Goal: Information Seeking & Learning: Learn about a topic

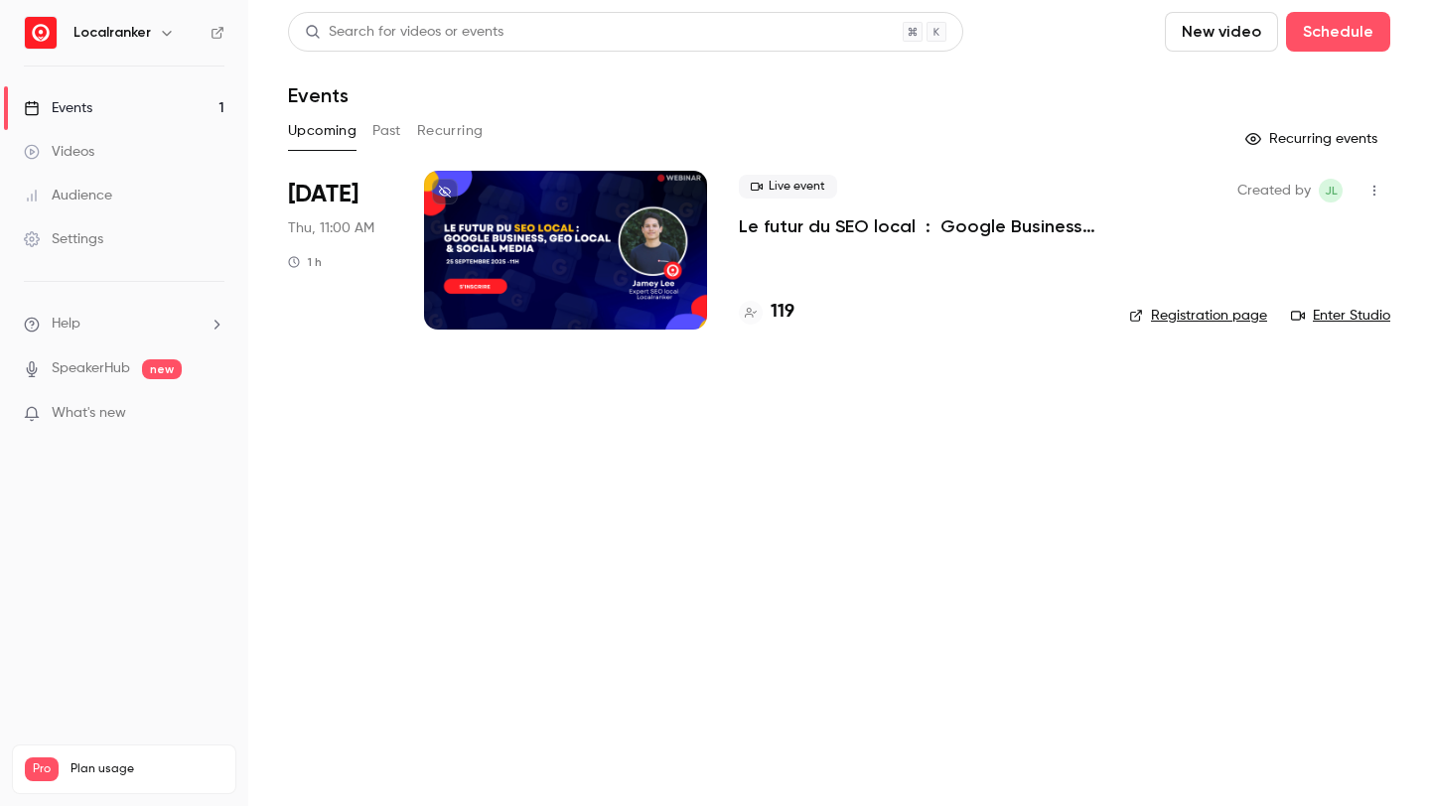
click at [795, 295] on div "Live event Le futur du SEO local : Google Business Profile, GEO & Social media …" at bounding box center [918, 250] width 358 height 159
click at [790, 305] on h4 "119" at bounding box center [782, 312] width 24 height 27
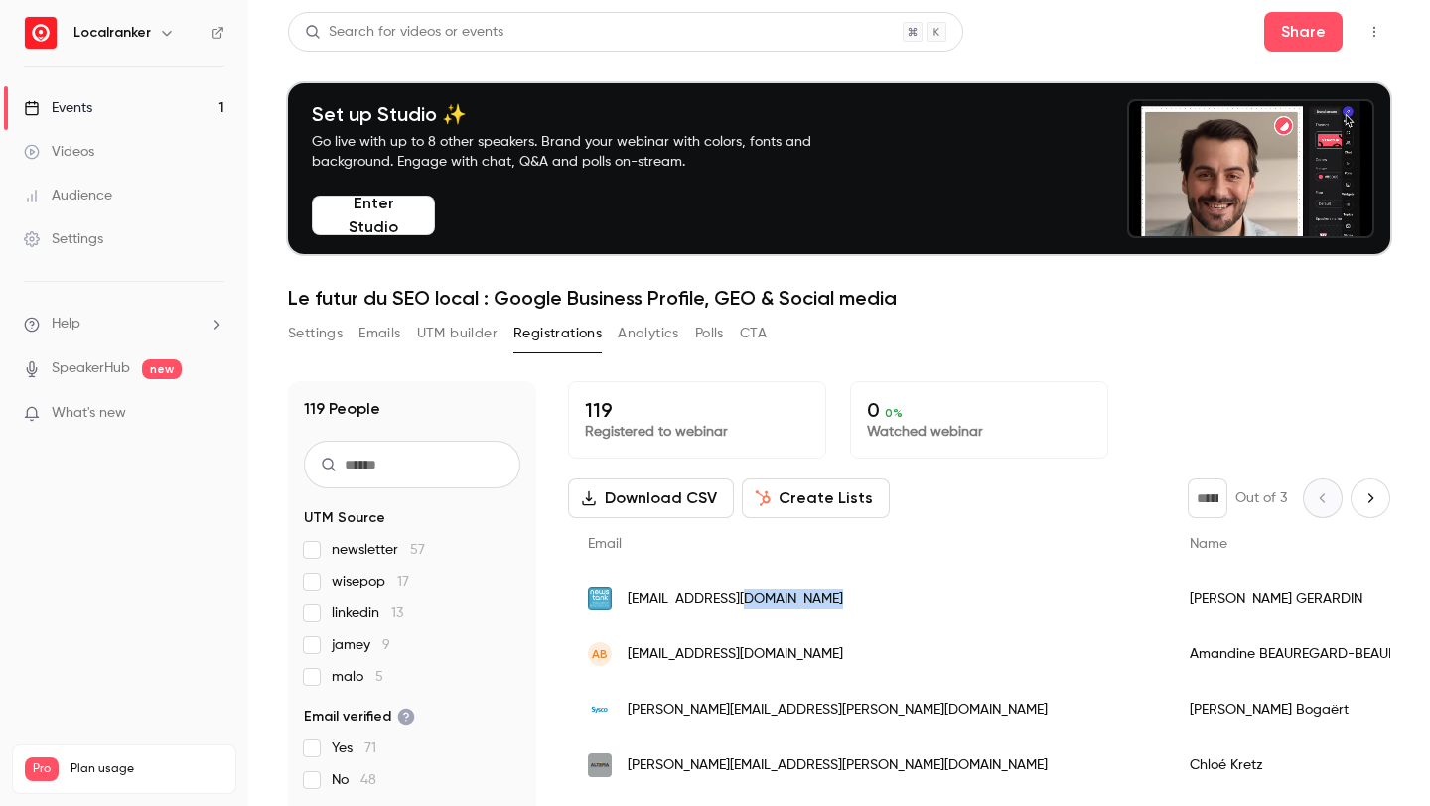
drag, startPoint x: 860, startPoint y: 603, endPoint x: 749, endPoint y: 601, distance: 111.2
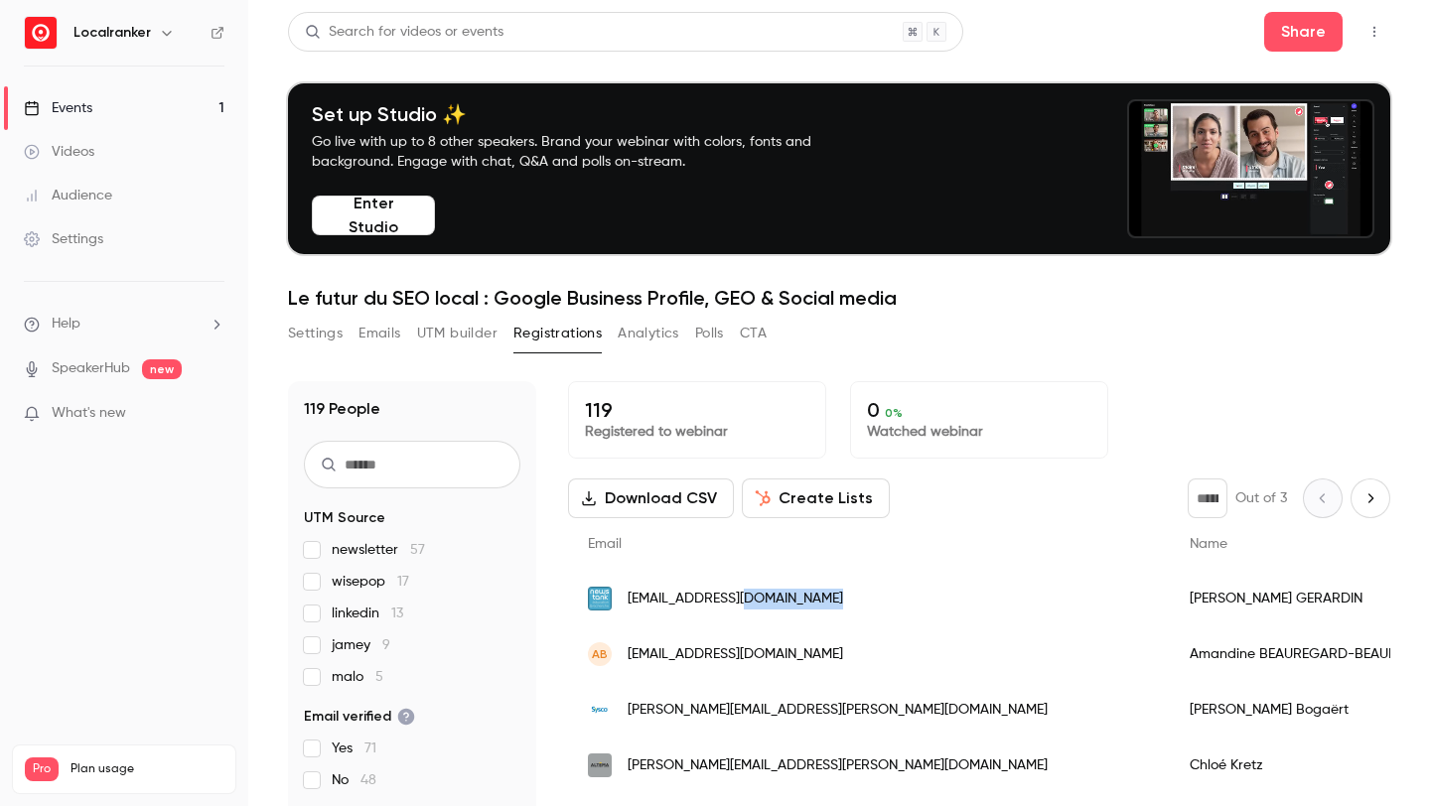
click at [749, 601] on div "[EMAIL_ADDRESS][DOMAIN_NAME]" at bounding box center [869, 599] width 602 height 56
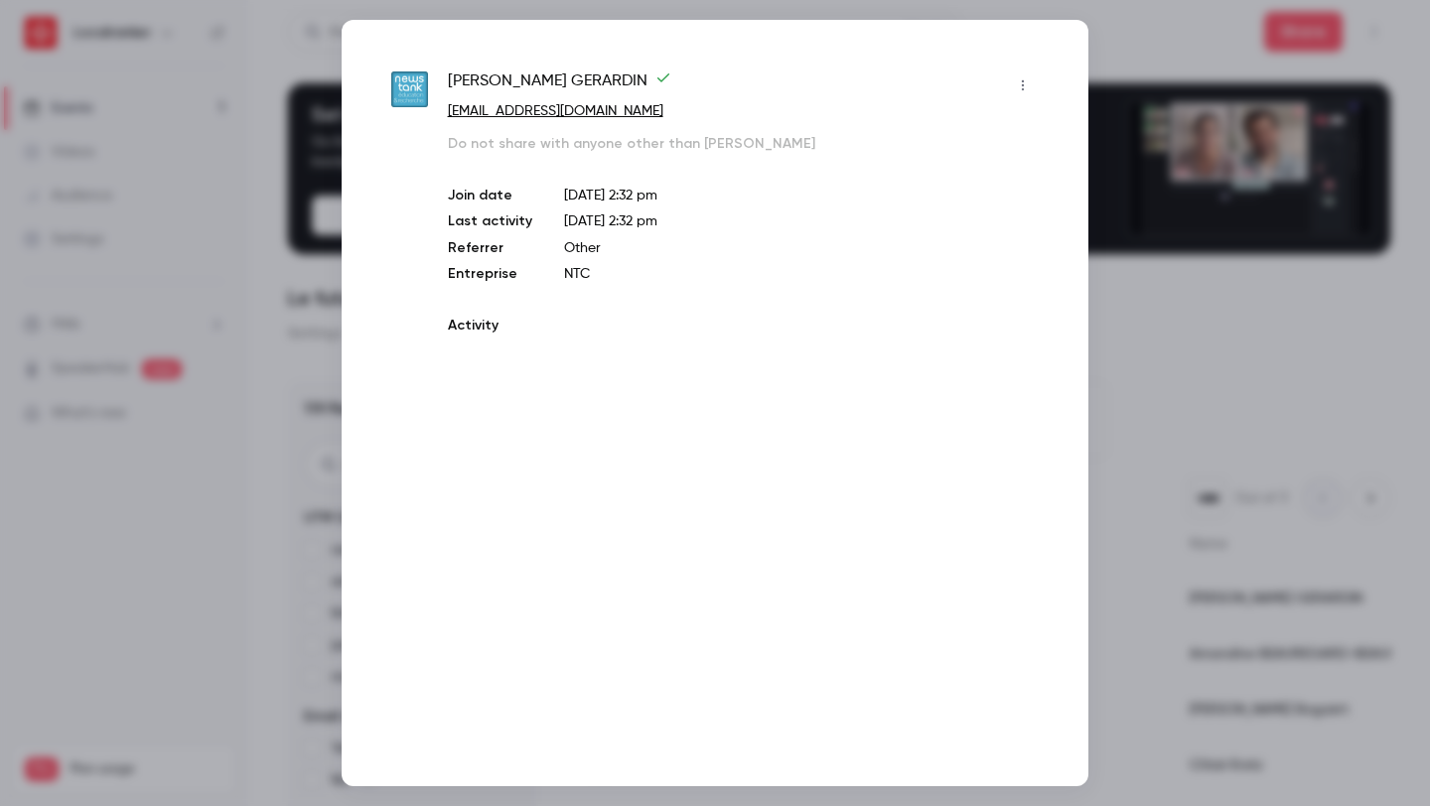
copy span "[DOMAIN_NAME]"
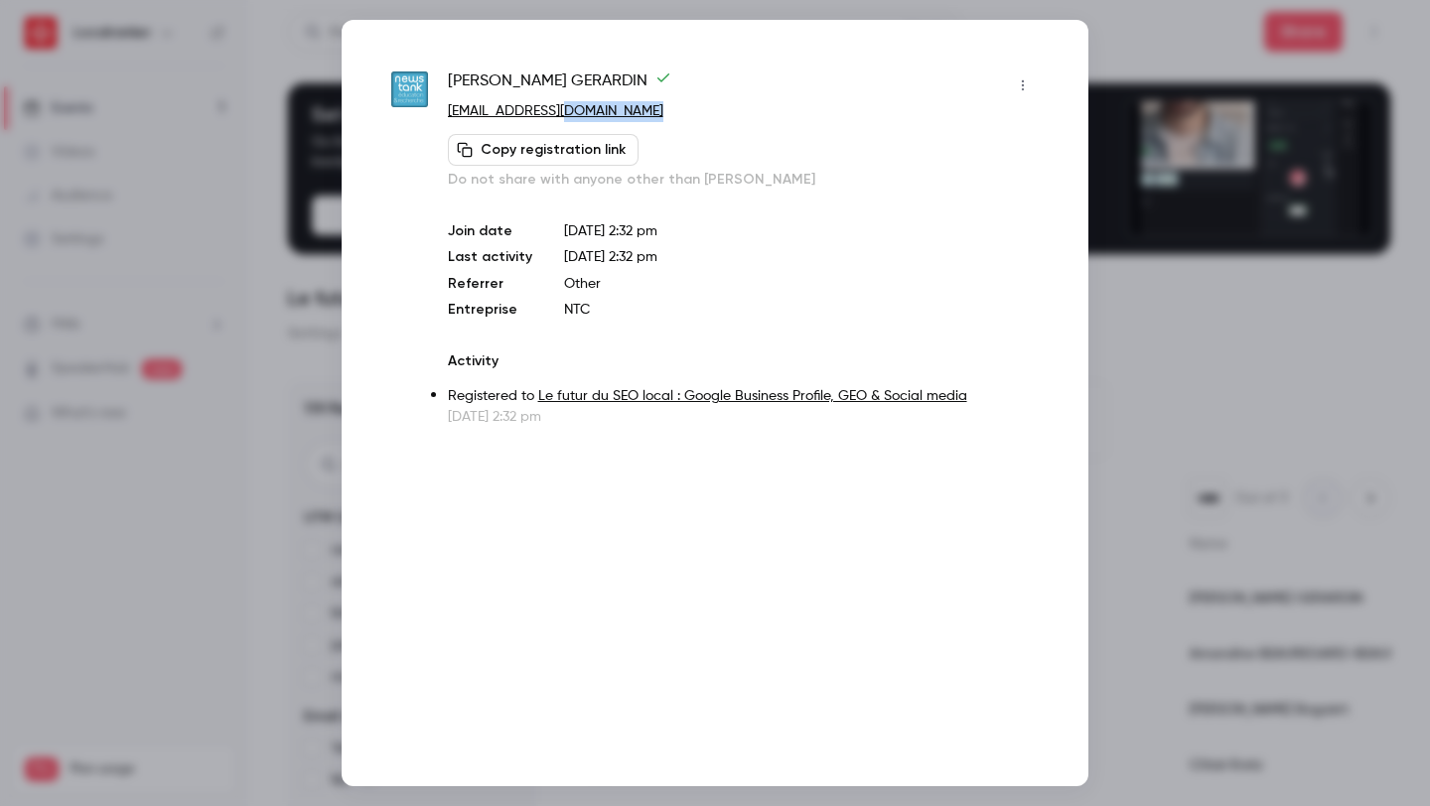
drag, startPoint x: 691, startPoint y: 112, endPoint x: 565, endPoint y: 111, distance: 126.1
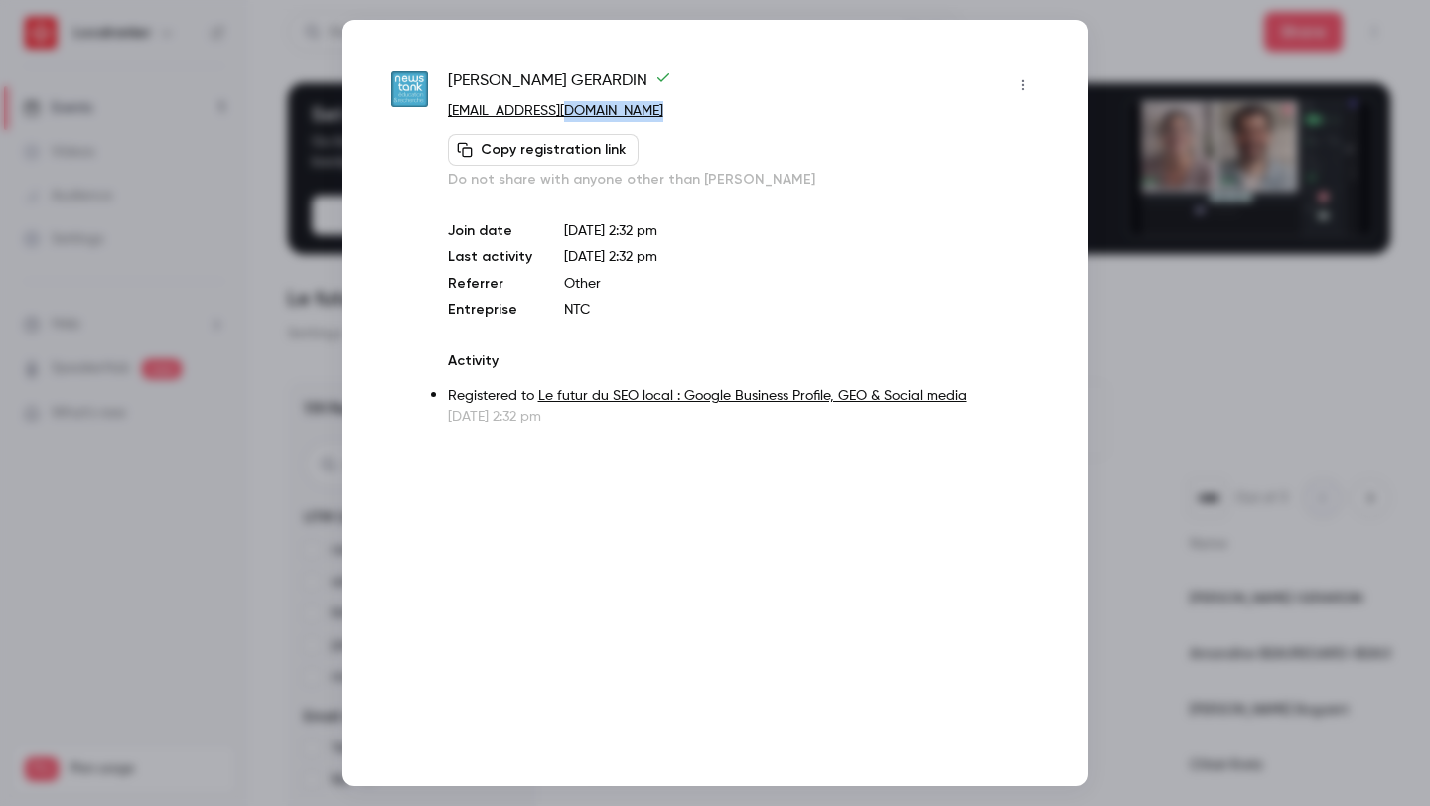
click at [565, 111] on p "[EMAIL_ADDRESS][DOMAIN_NAME]" at bounding box center [743, 111] width 591 height 21
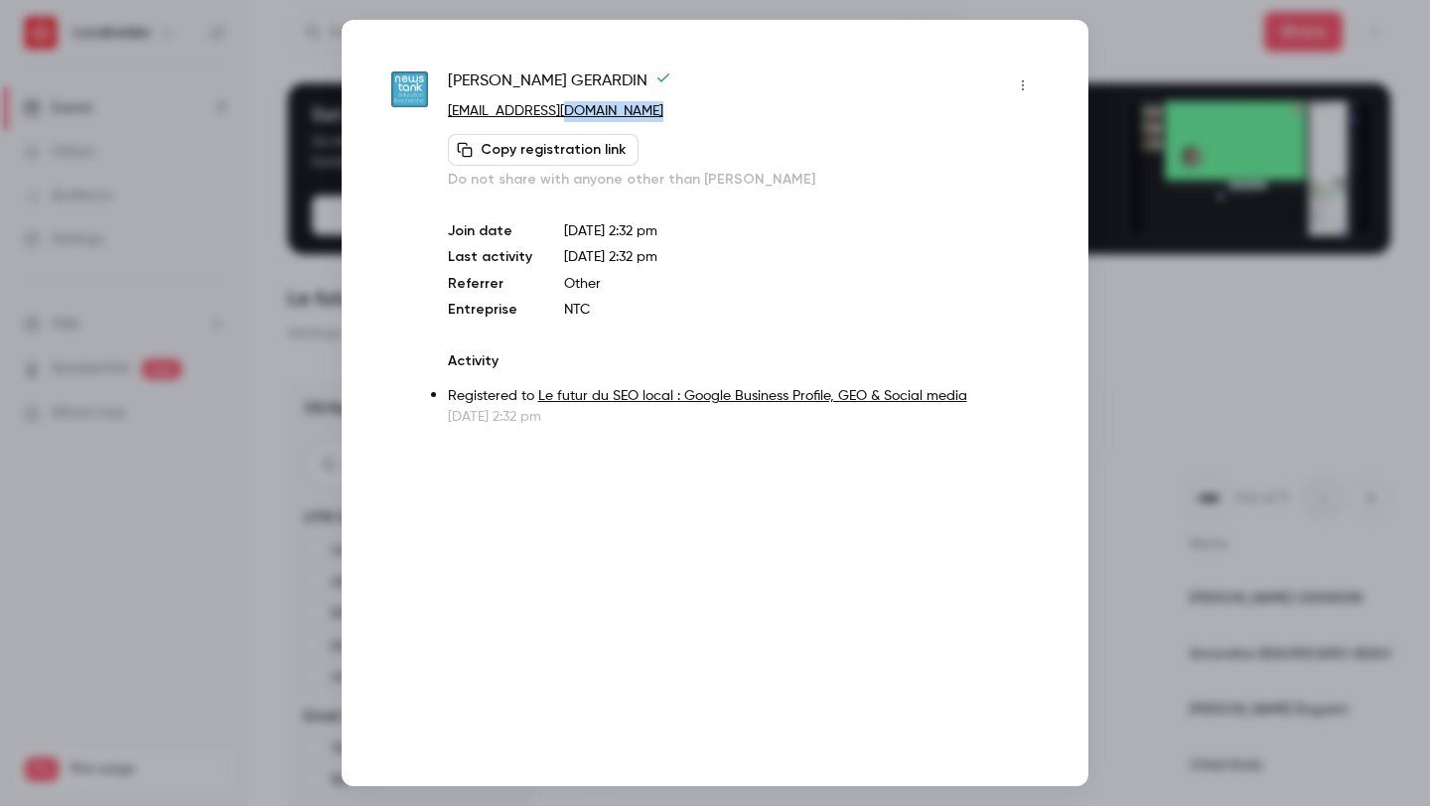
copy link "newstank.com"
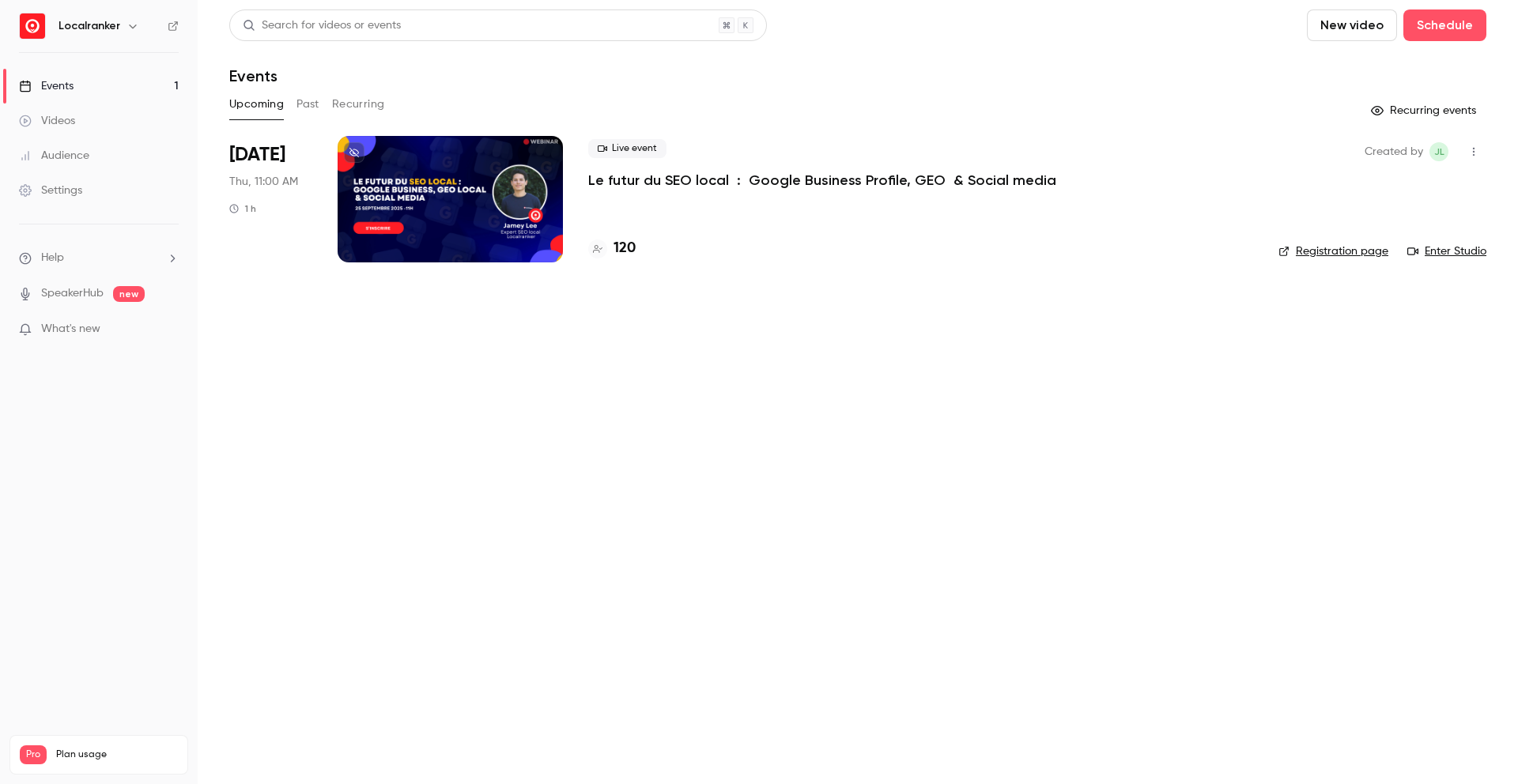
click at [630, 247] on h4 "120" at bounding box center [624, 248] width 22 height 21
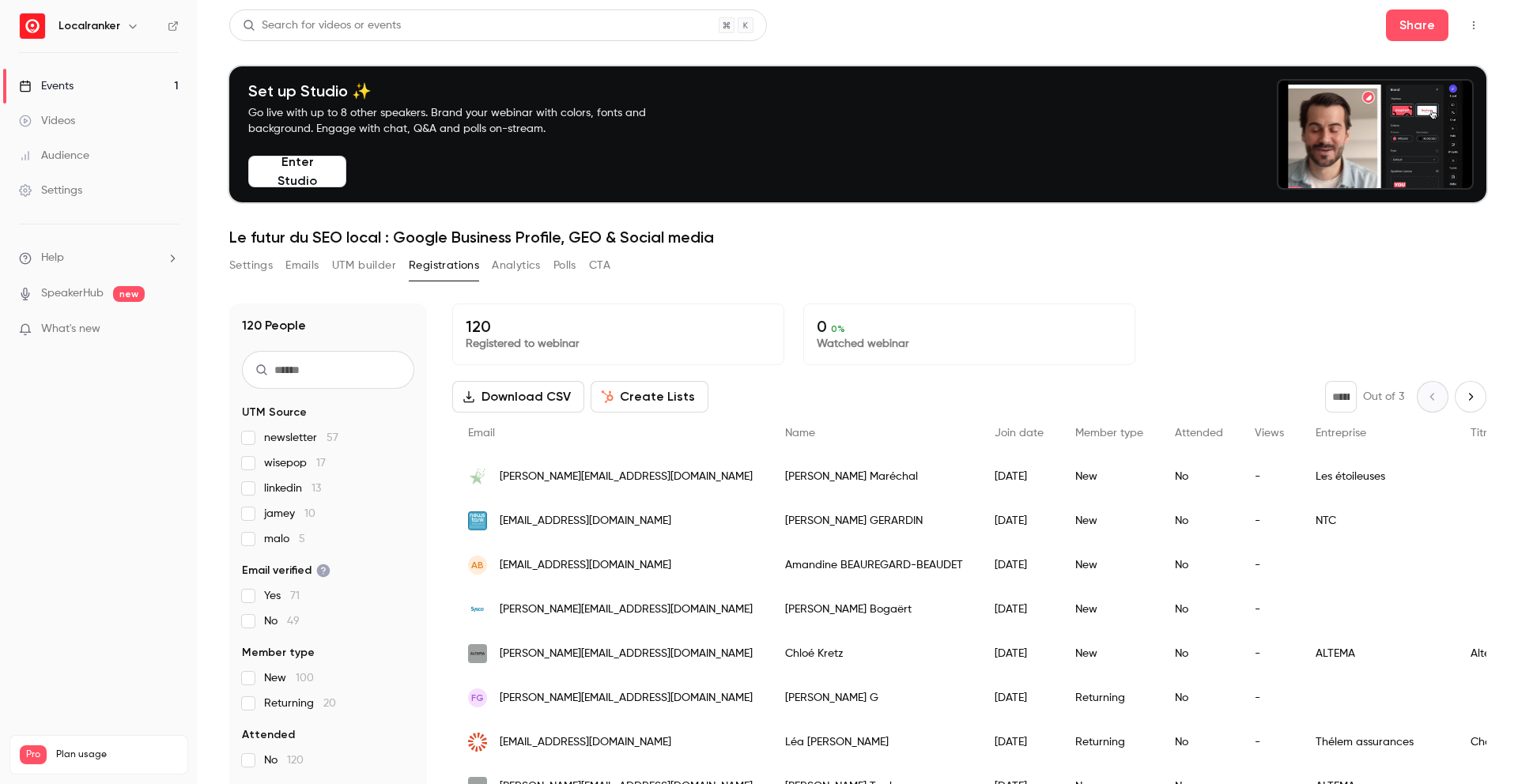
click at [133, 84] on link "Events 1" at bounding box center [99, 86] width 198 height 35
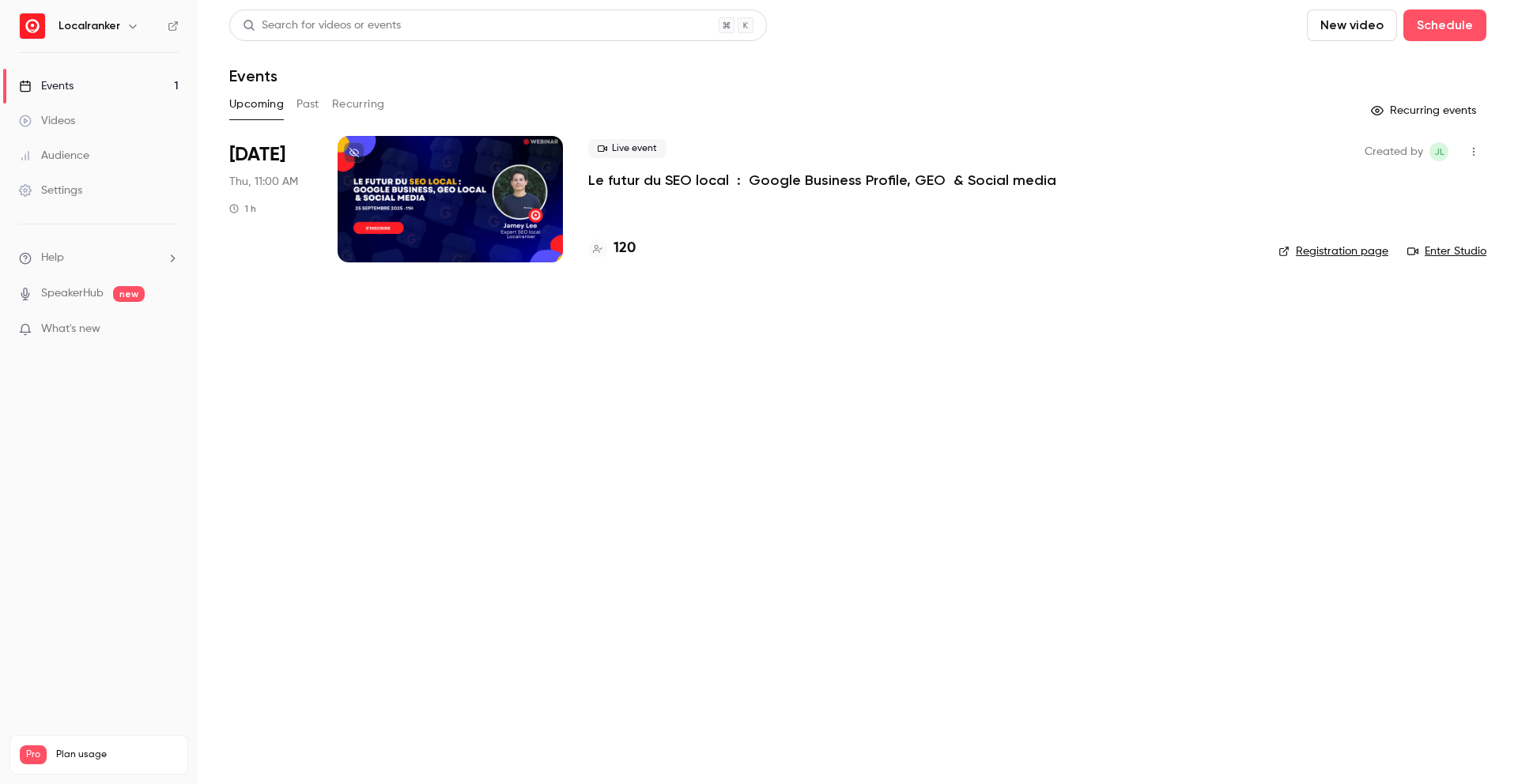
click at [647, 185] on p "Le futur du SEO local : Google Business Profile, GEO & Social media" at bounding box center [823, 180] width 468 height 19
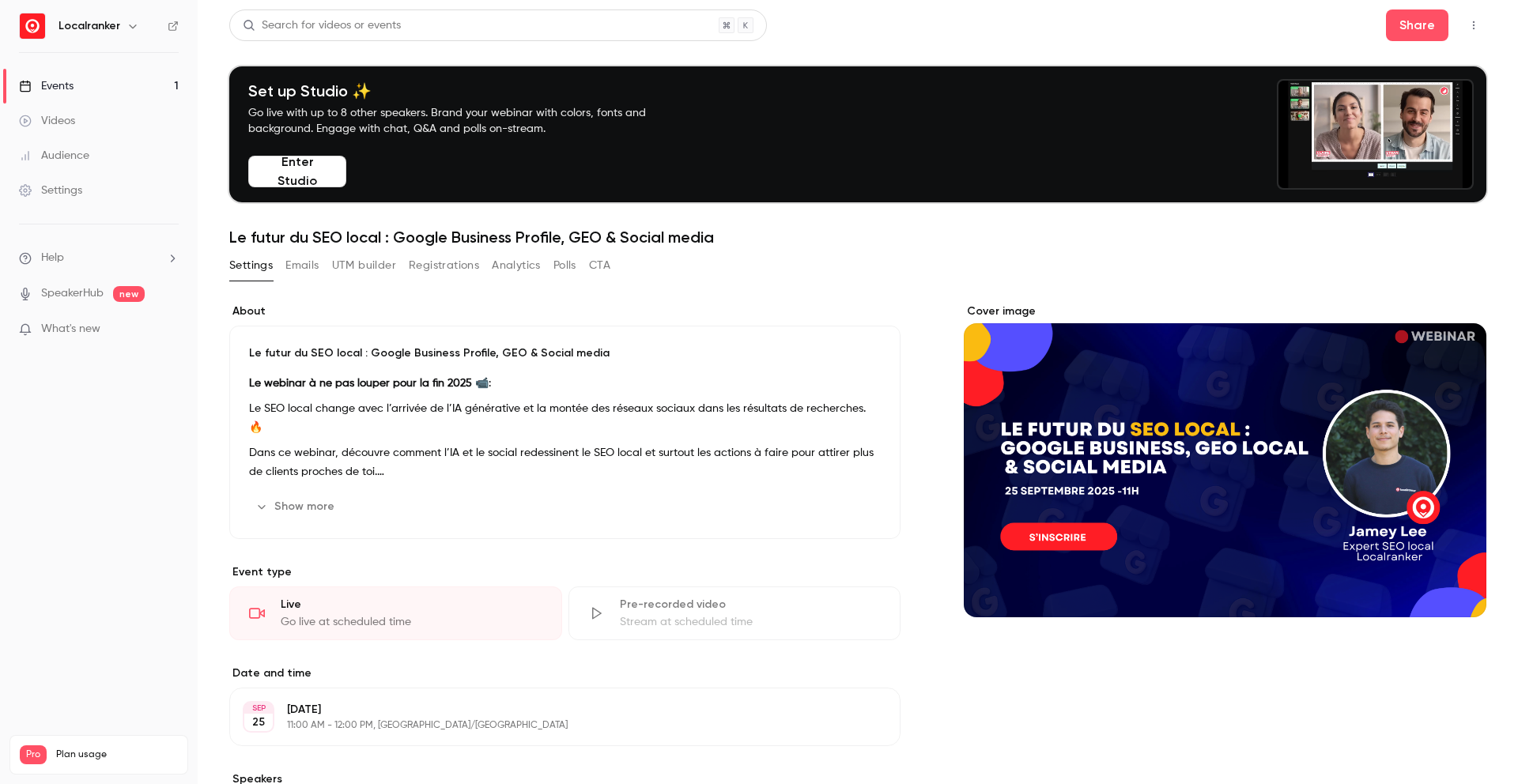
scroll to position [1, 0]
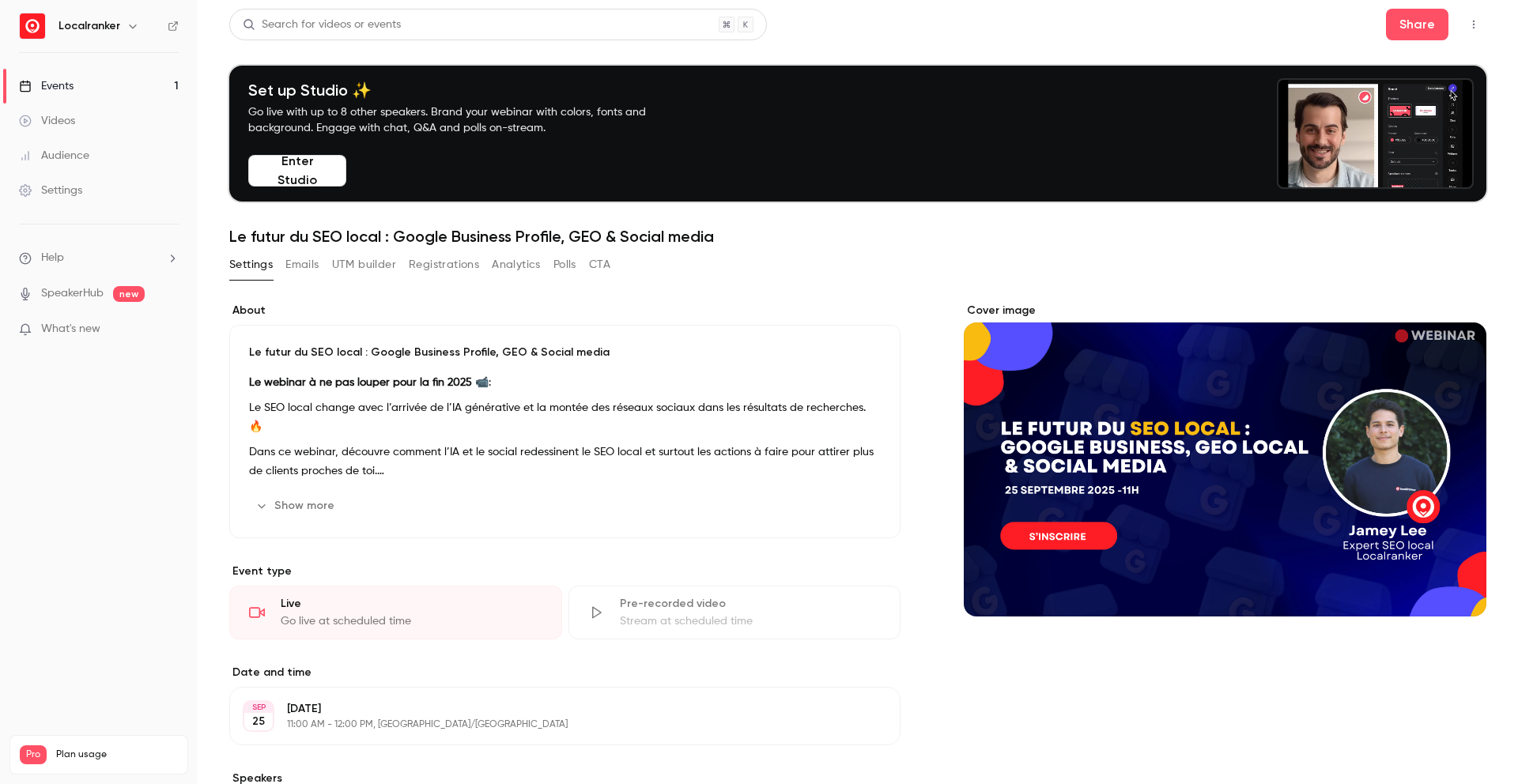
click at [490, 446] on p "Dans ce webinar, découvre comment l’IA et le social redessinent le SEO local et…" at bounding box center [565, 462] width 632 height 38
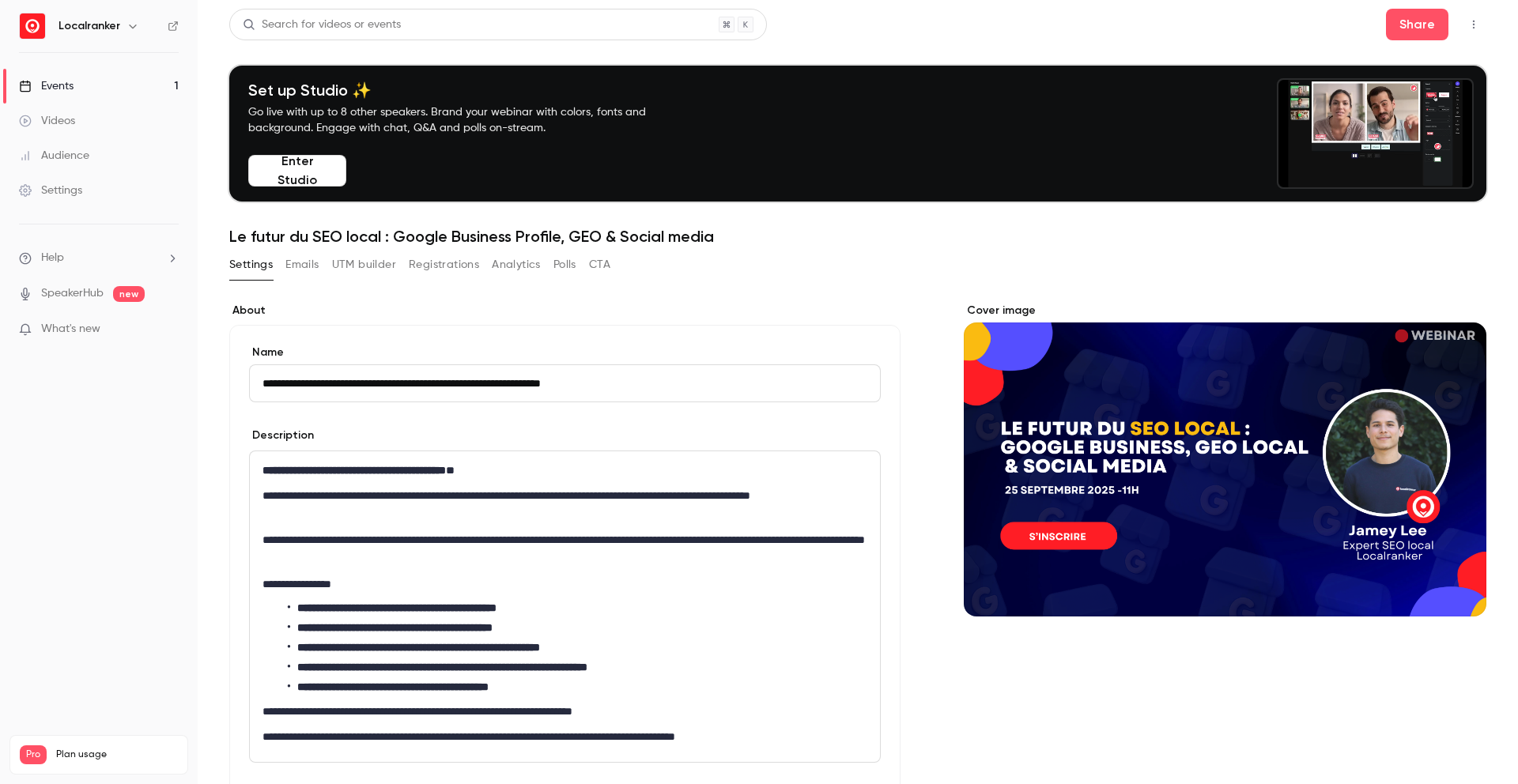
click at [447, 478] on p "**********" at bounding box center [565, 470] width 605 height 19
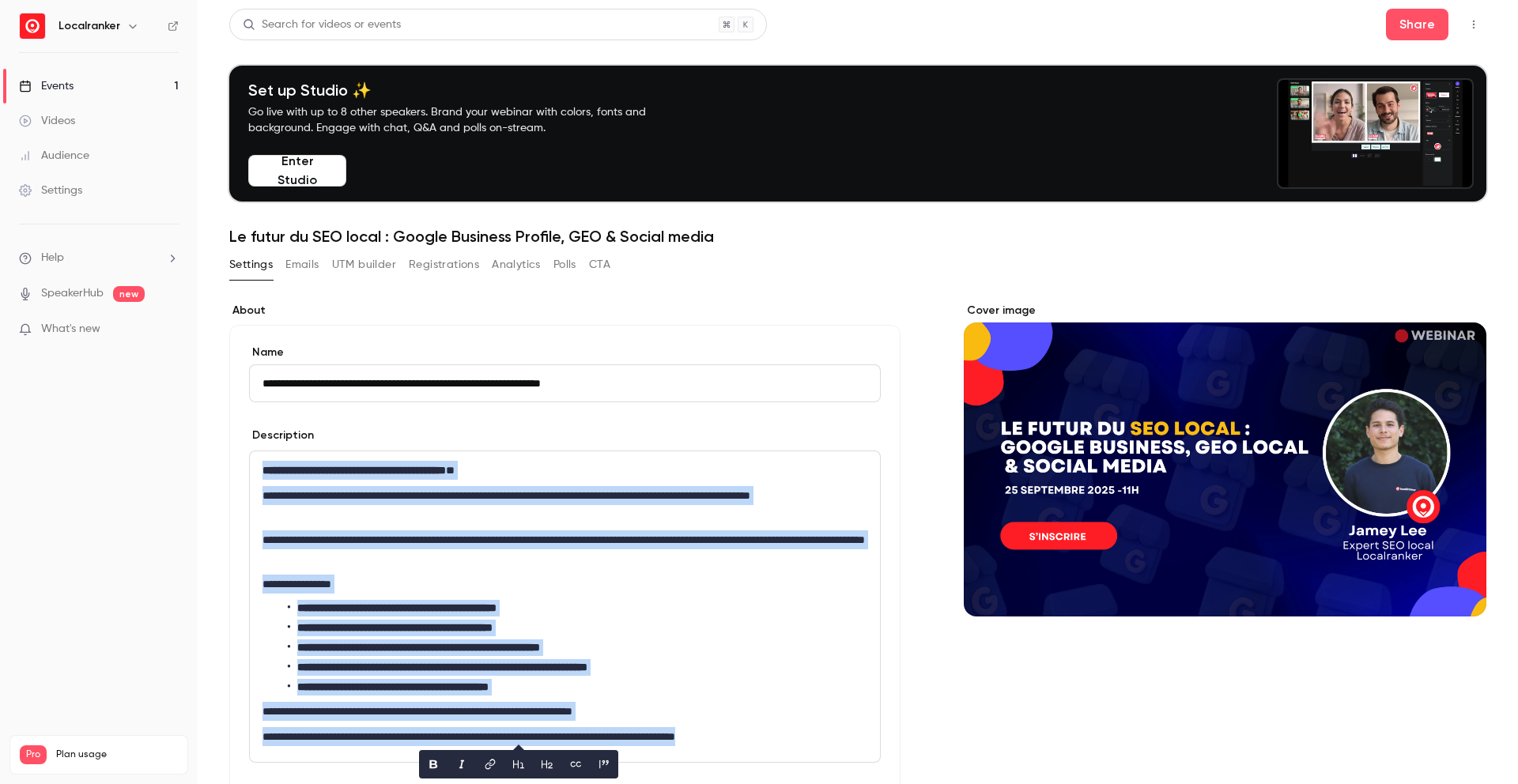
copy div "**********"
click at [1422, 26] on button "Share" at bounding box center [1418, 25] width 62 height 32
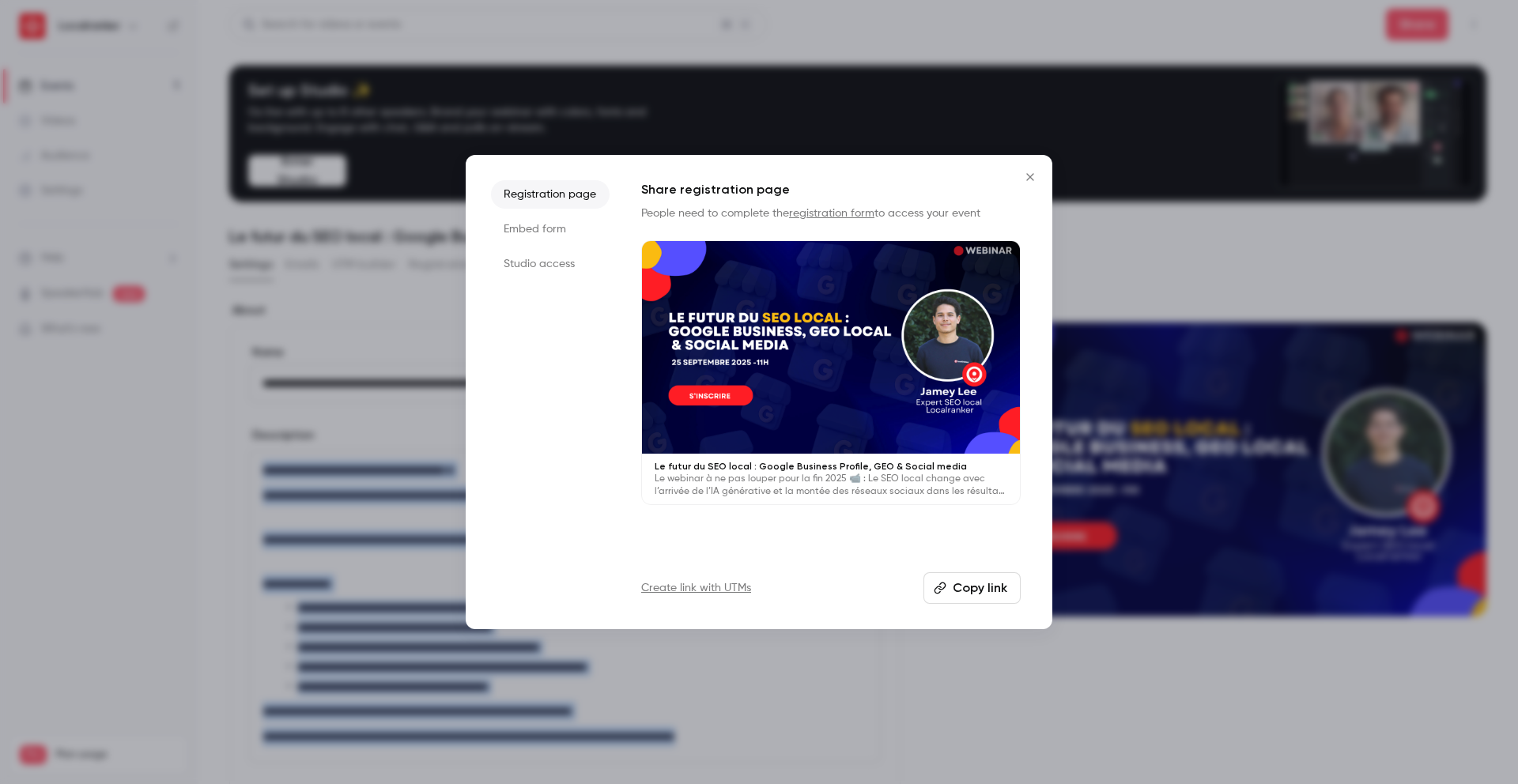
click at [694, 587] on link "Create link with UTMs" at bounding box center [696, 588] width 110 height 16
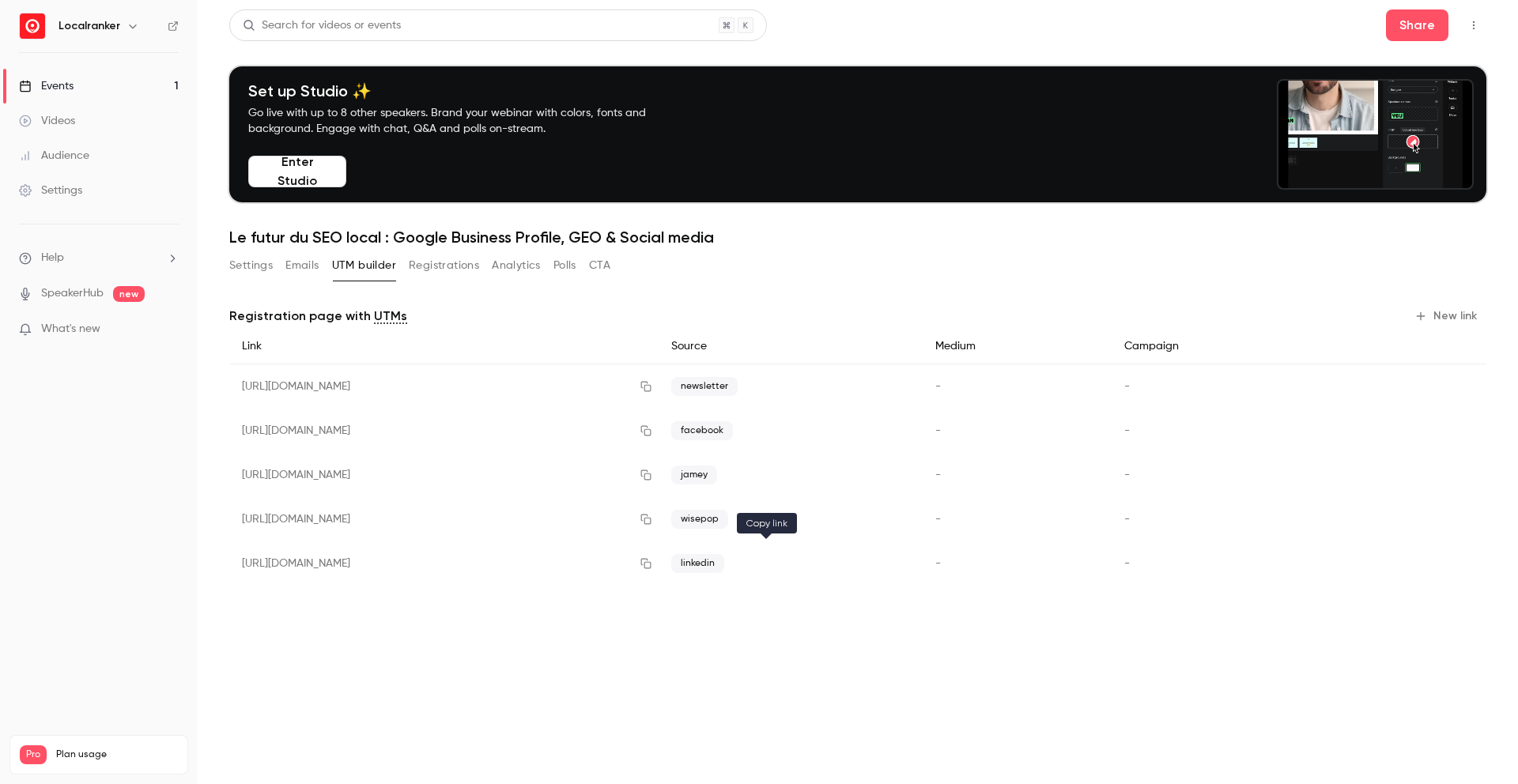
click at [652, 558] on icon "button" at bounding box center [646, 564] width 13 height 11
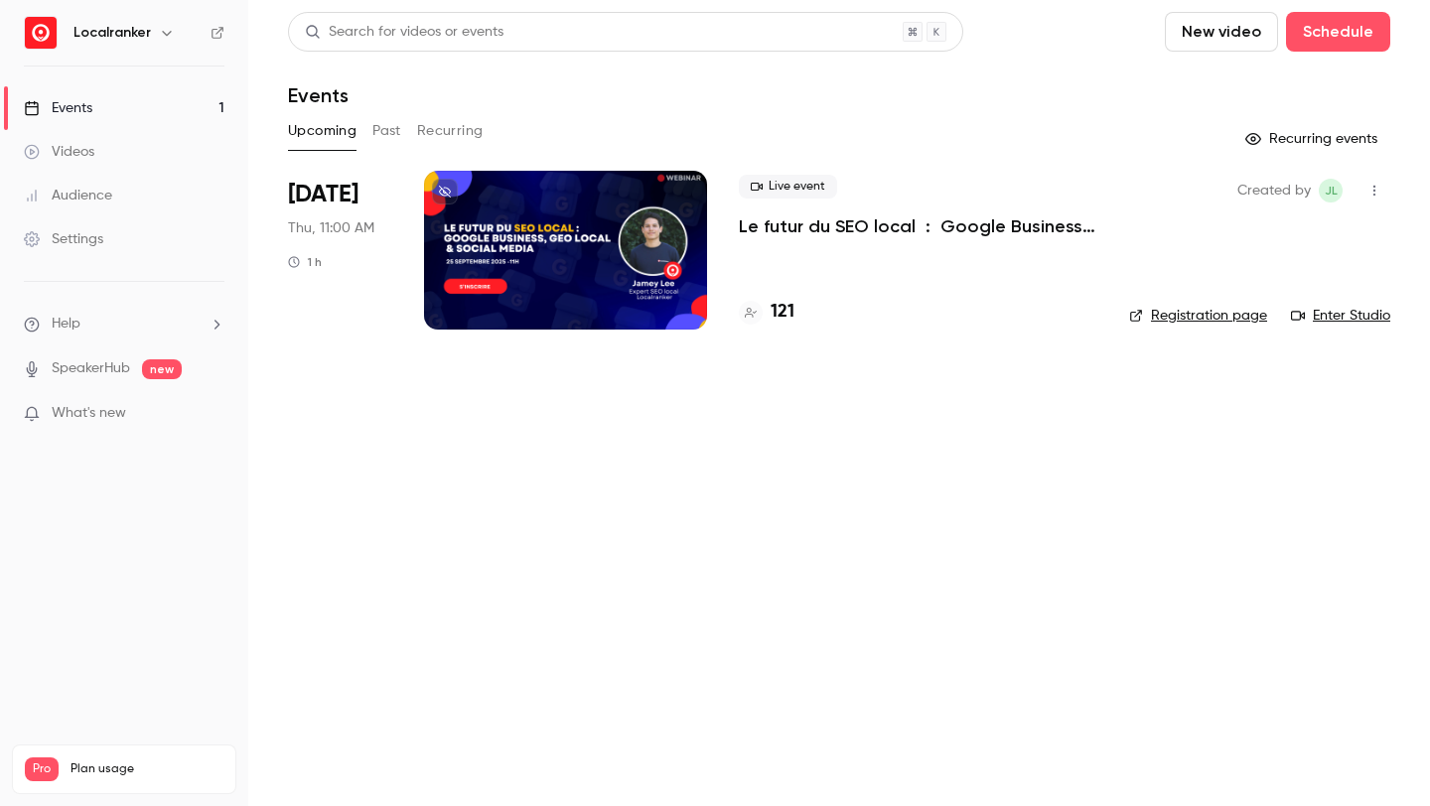
click at [787, 320] on h4 "121" at bounding box center [782, 312] width 24 height 27
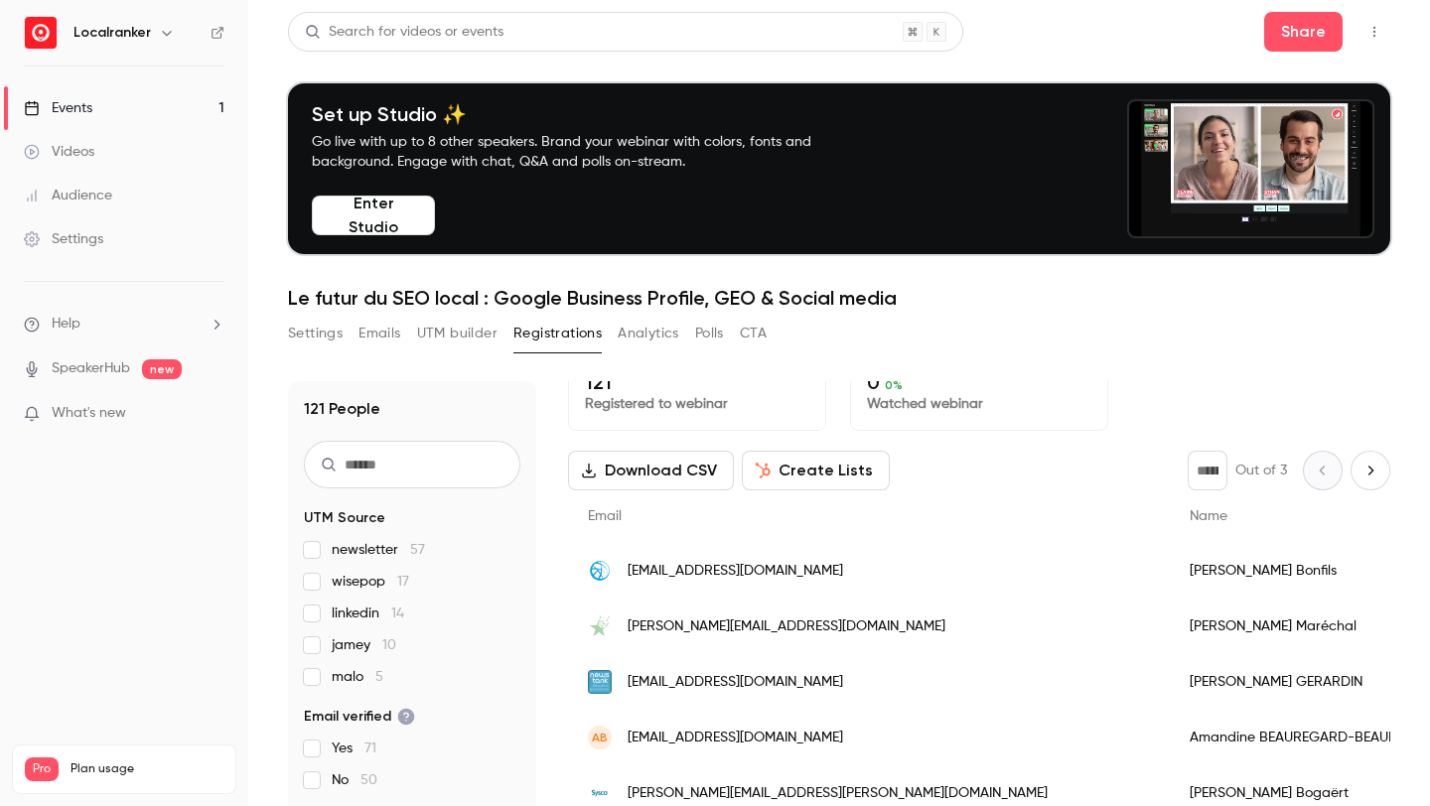
scroll to position [41, 0]
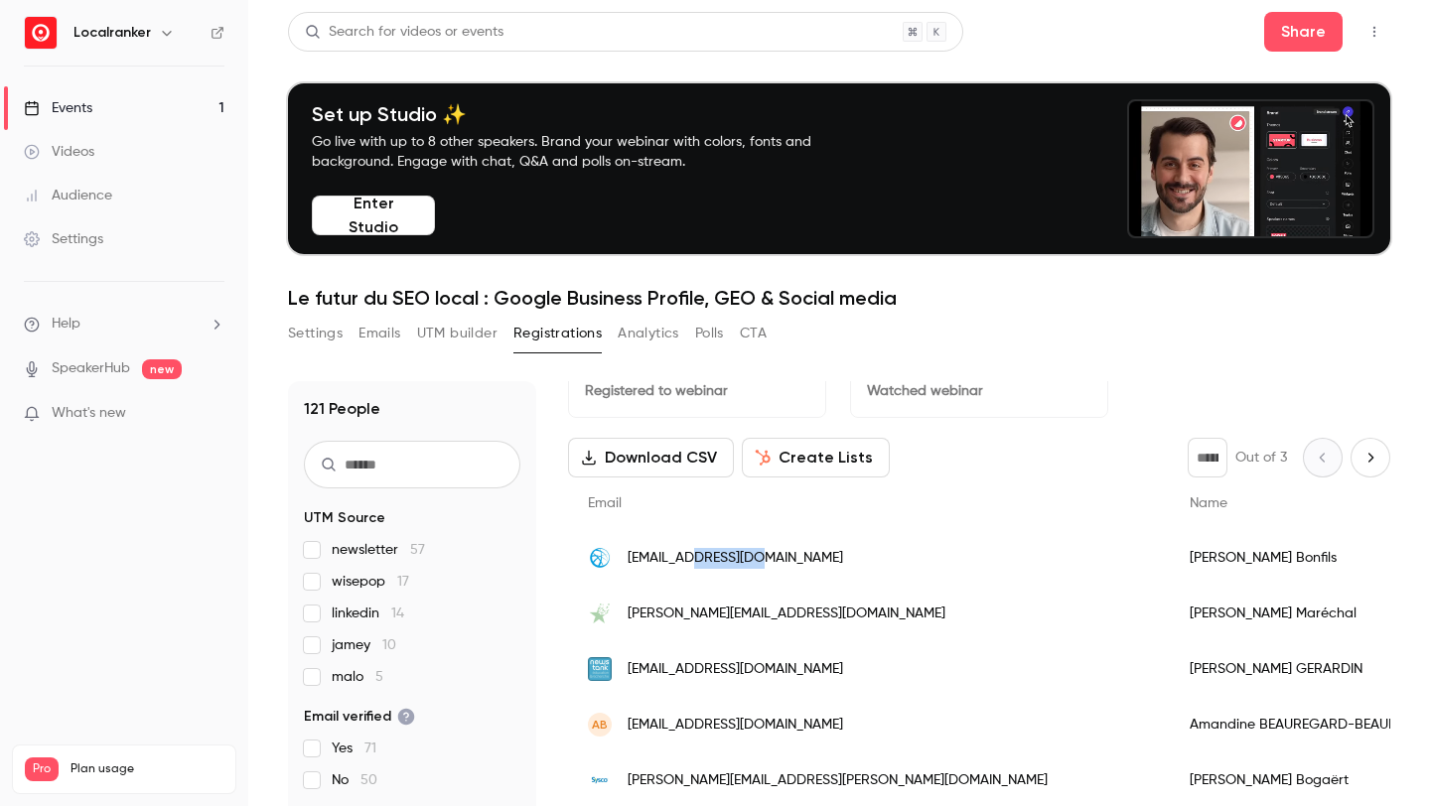
drag, startPoint x: 761, startPoint y: 562, endPoint x: 688, endPoint y: 563, distance: 72.5
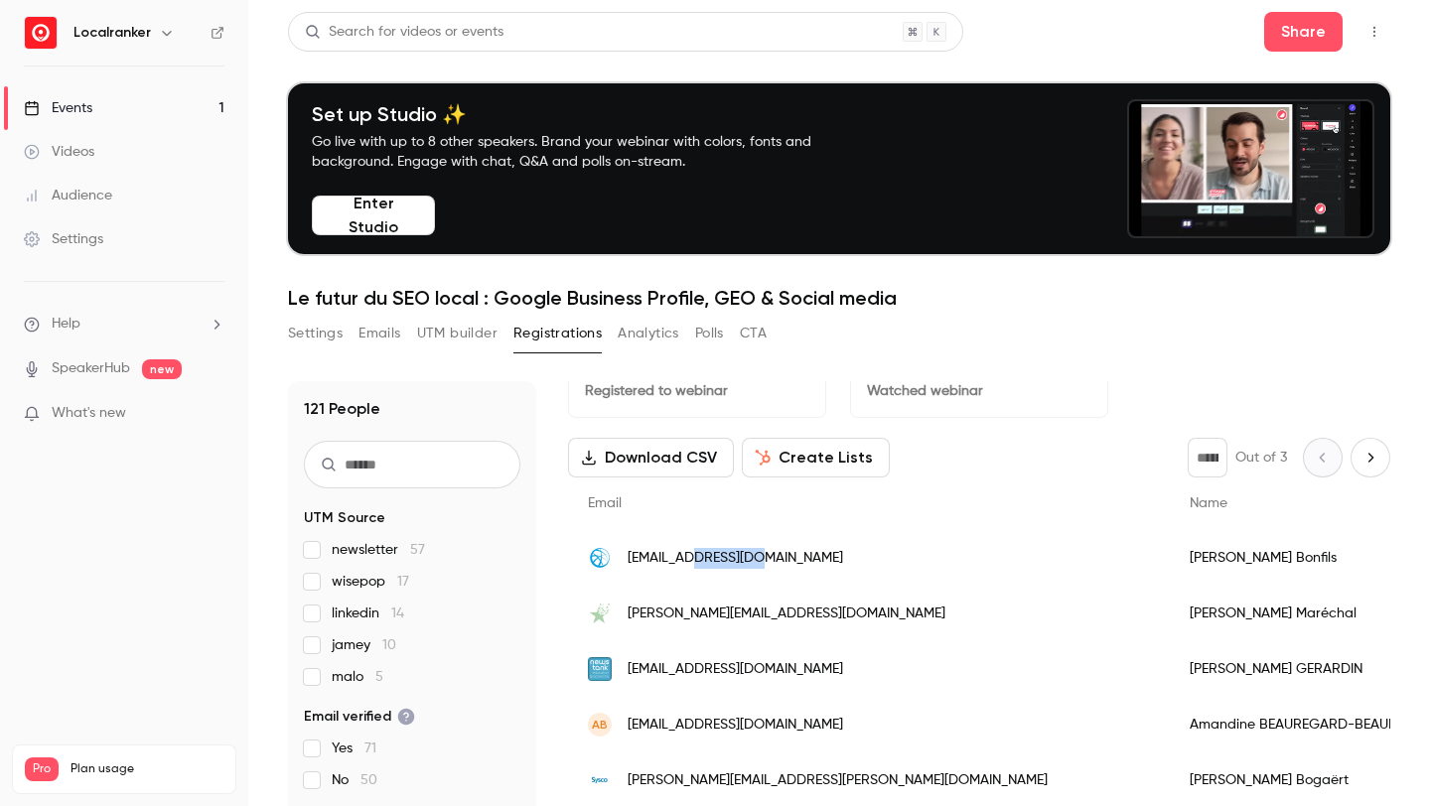
click at [688, 563] on div "sbonfils@elydan.eu" at bounding box center [869, 558] width 602 height 56
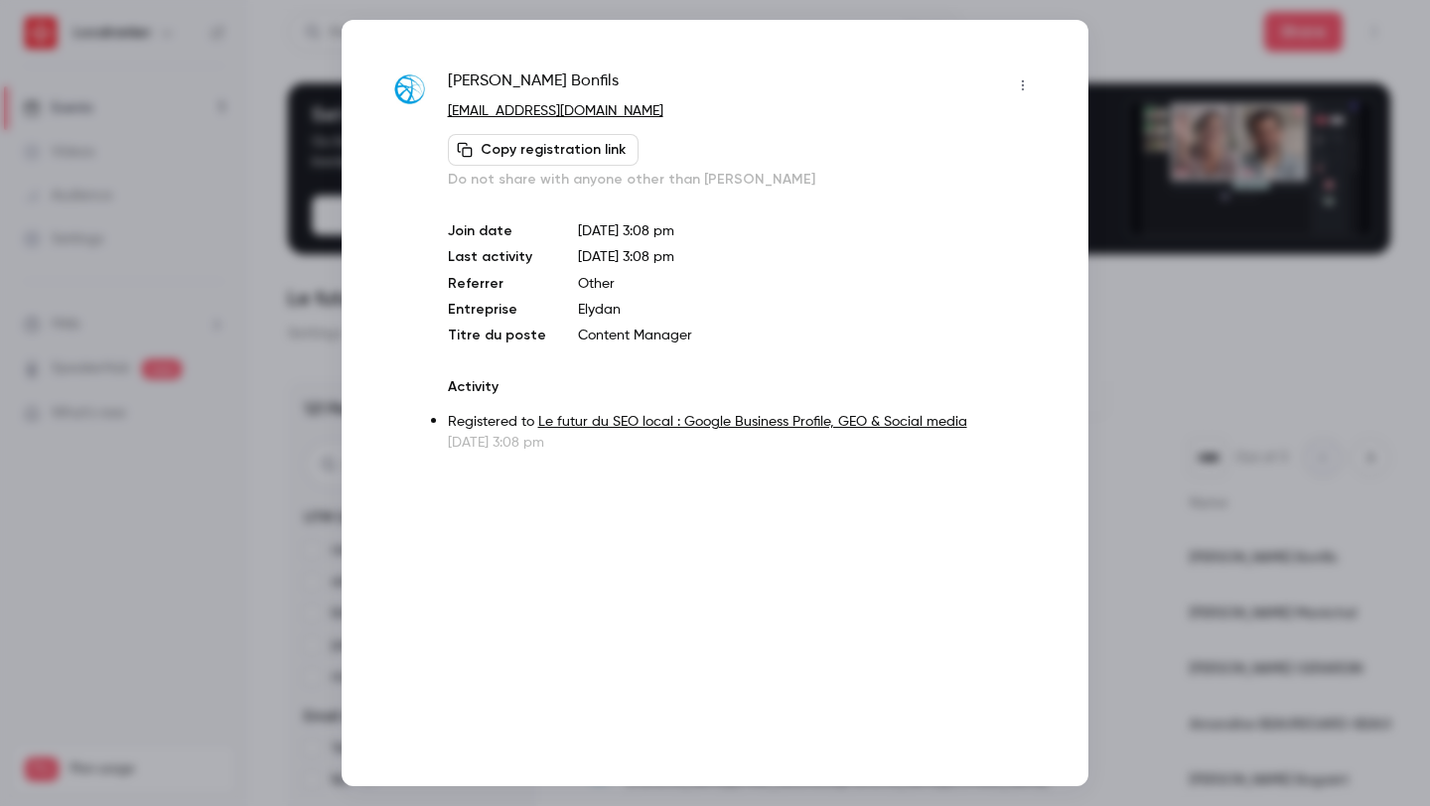
click at [1241, 164] on div at bounding box center [715, 403] width 1430 height 806
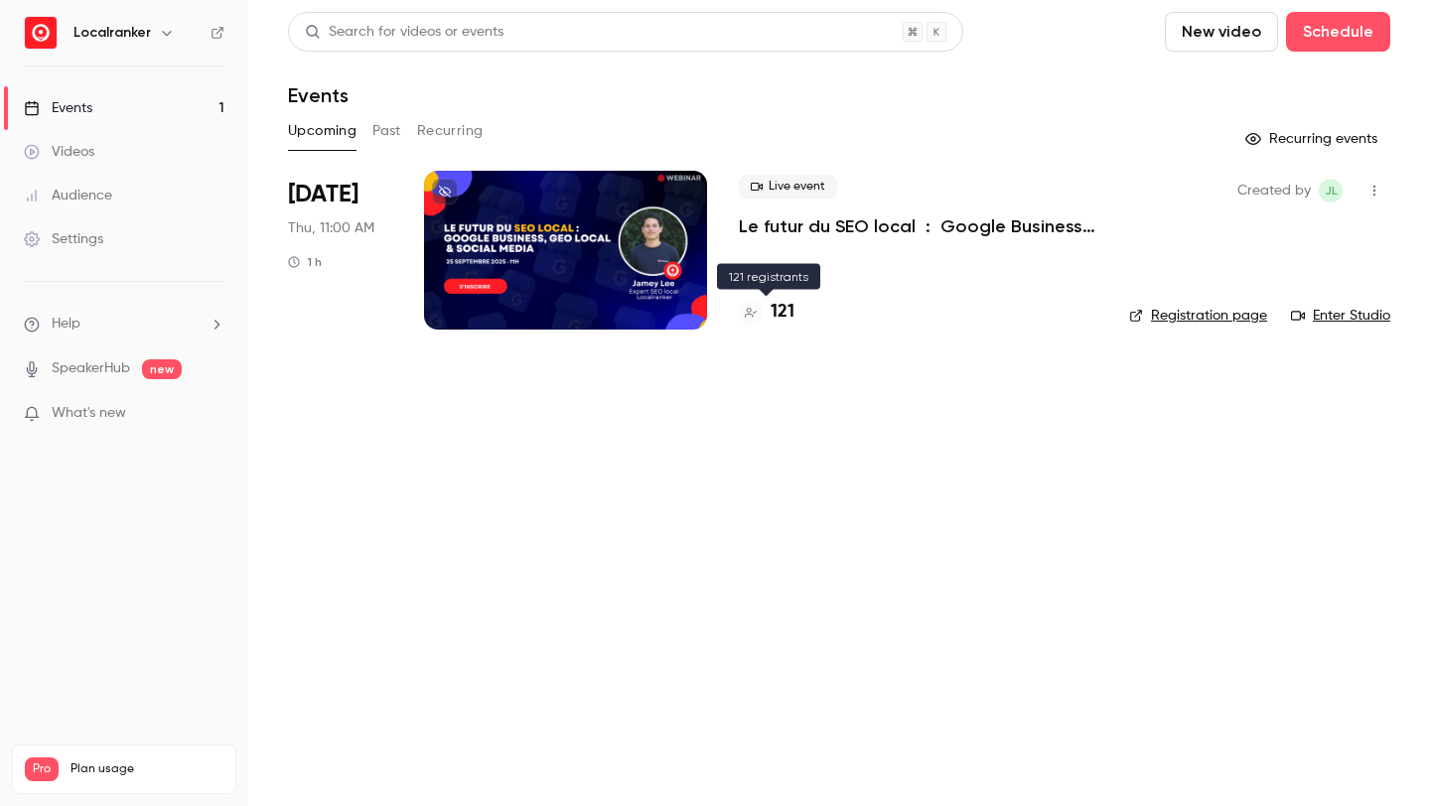
click at [783, 309] on h4 "121" at bounding box center [782, 312] width 24 height 27
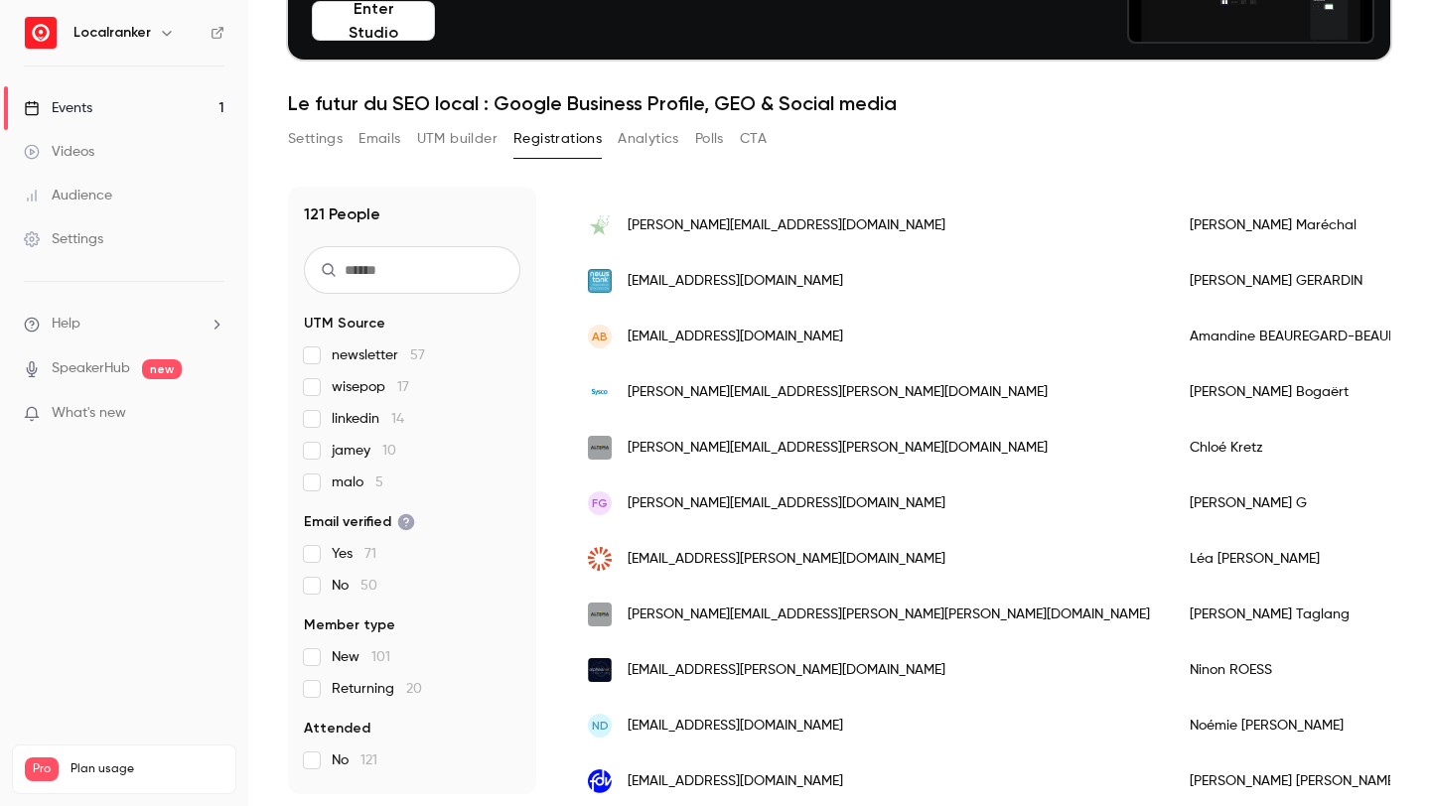
scroll to position [240, 0]
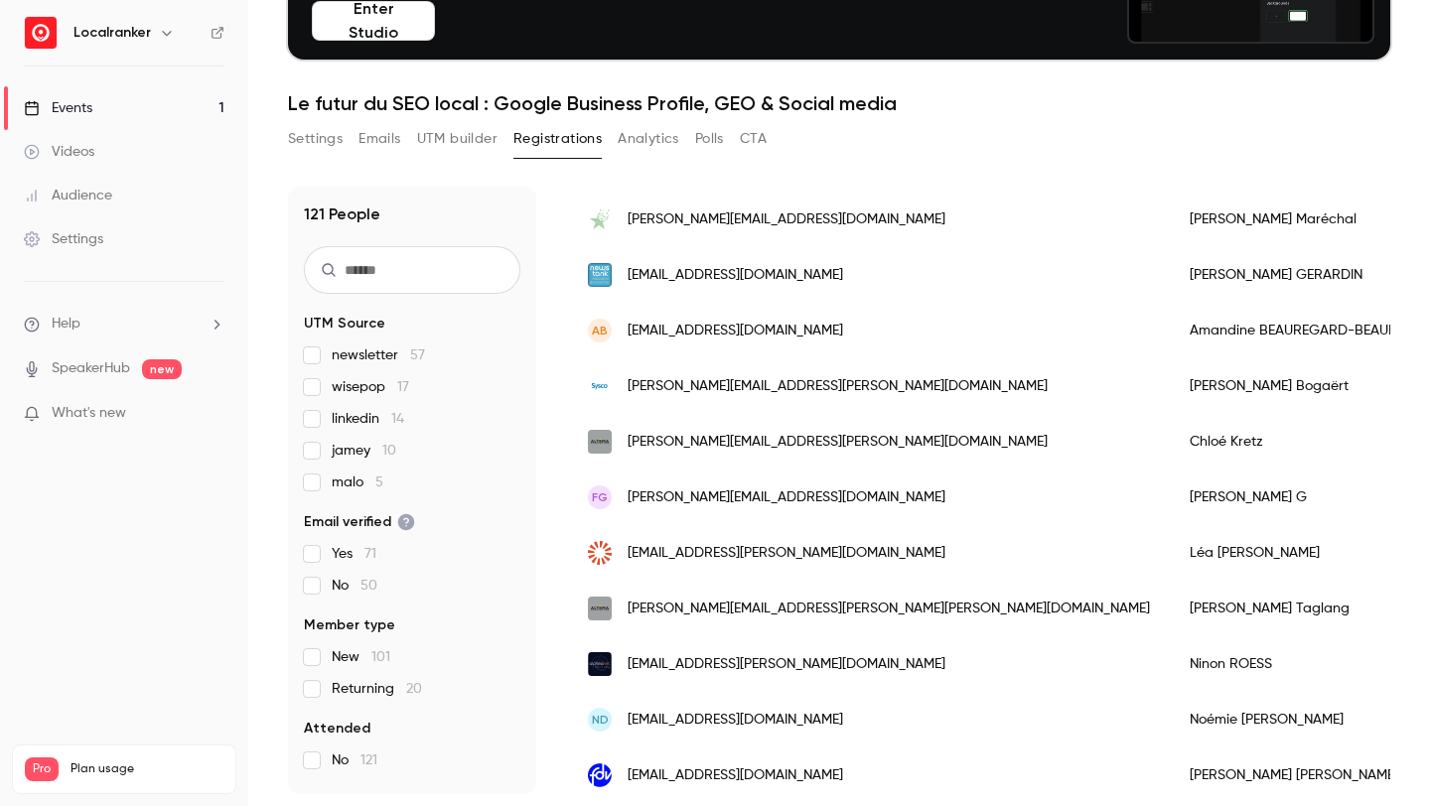
click at [356, 481] on span "malo 5" at bounding box center [358, 483] width 52 height 20
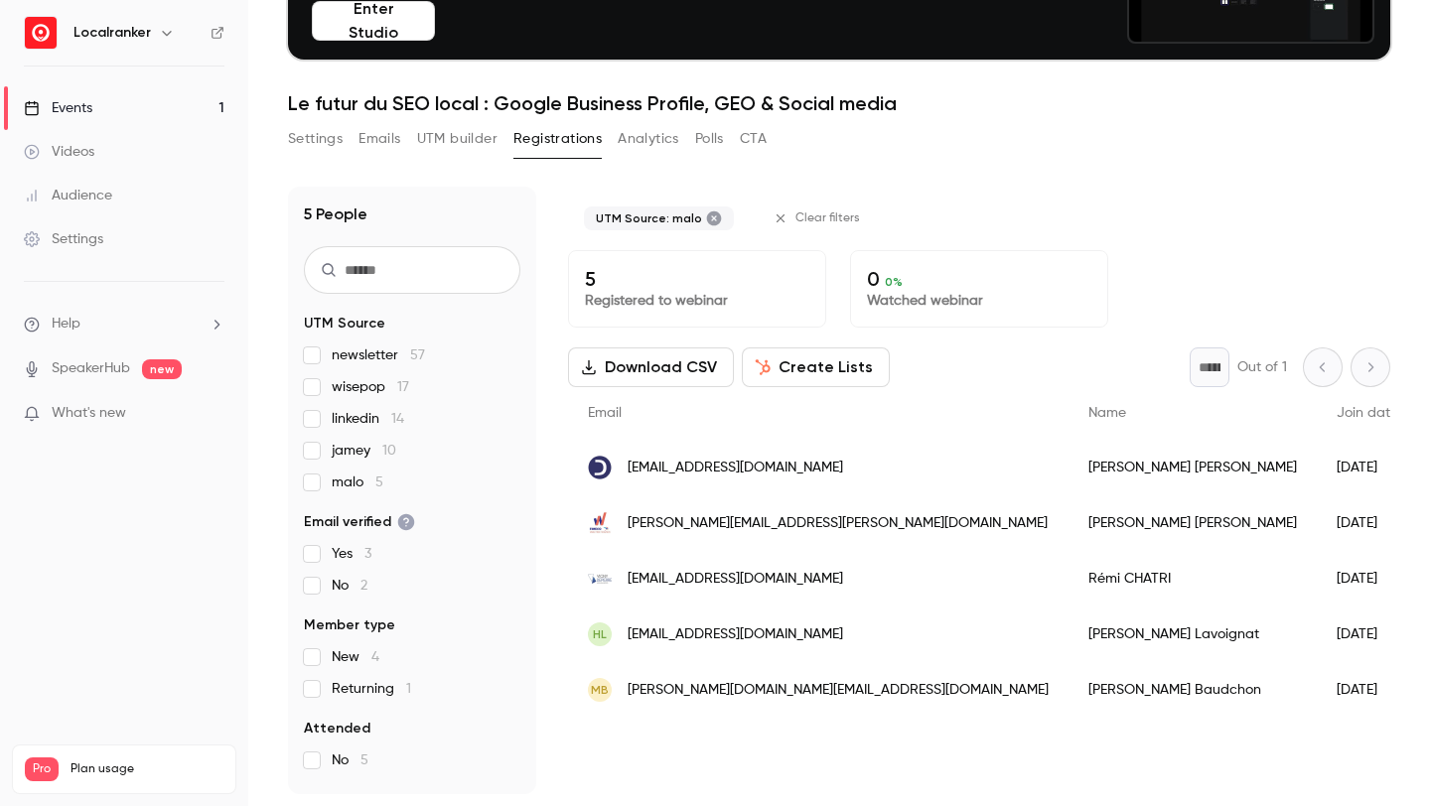
click at [356, 481] on span "malo 5" at bounding box center [358, 483] width 52 height 20
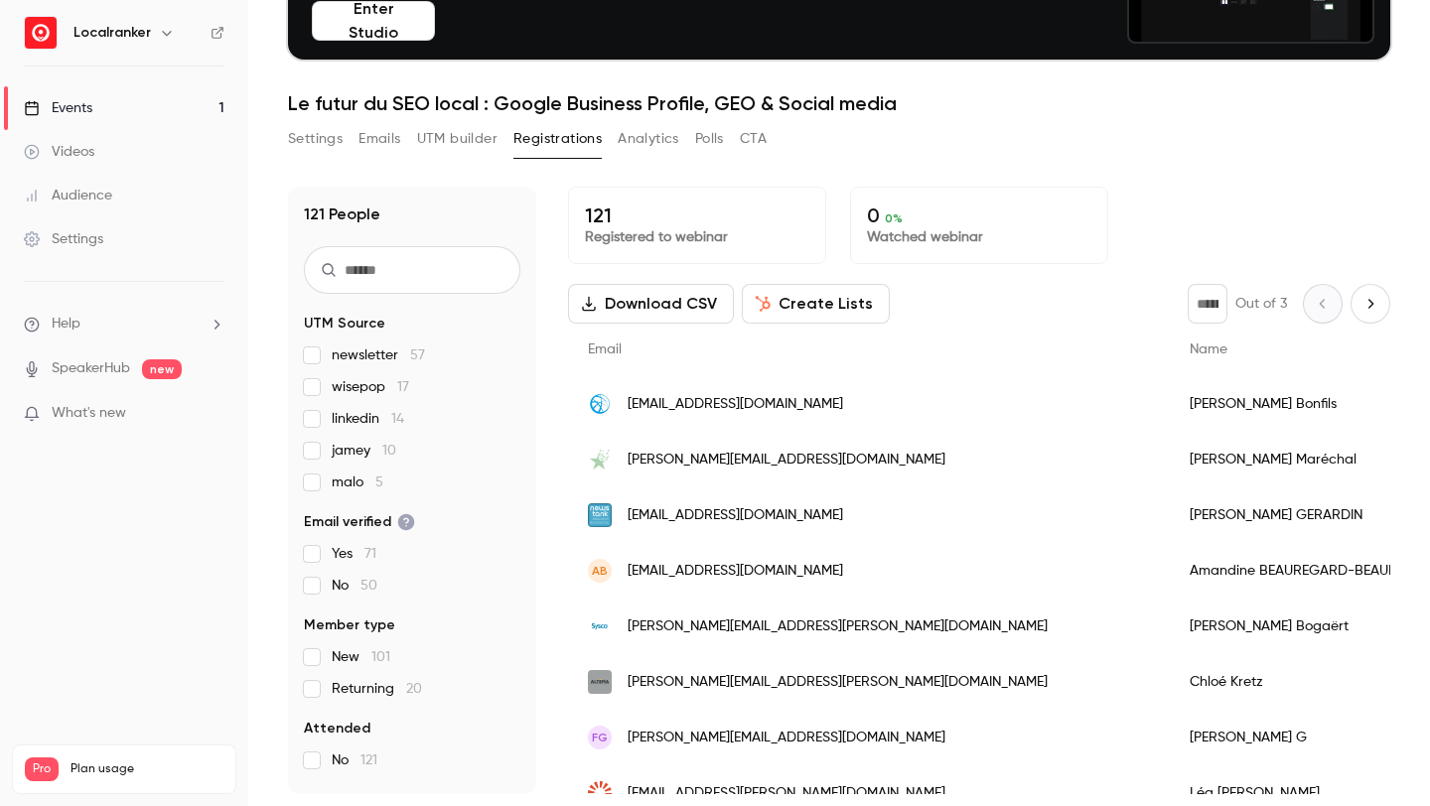
click at [354, 457] on span "jamey 10" at bounding box center [364, 451] width 65 height 20
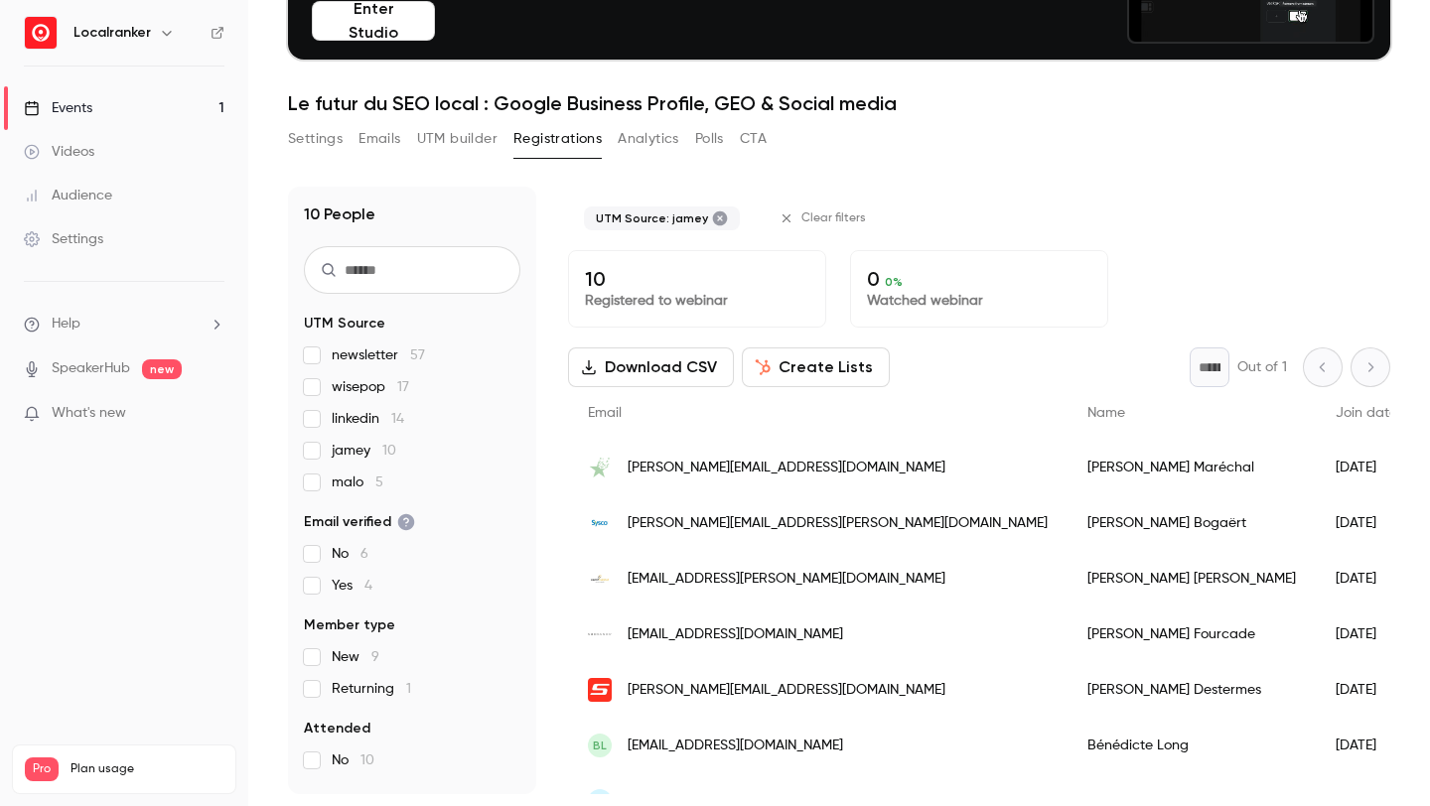
click at [355, 454] on span "jamey 10" at bounding box center [364, 451] width 65 height 20
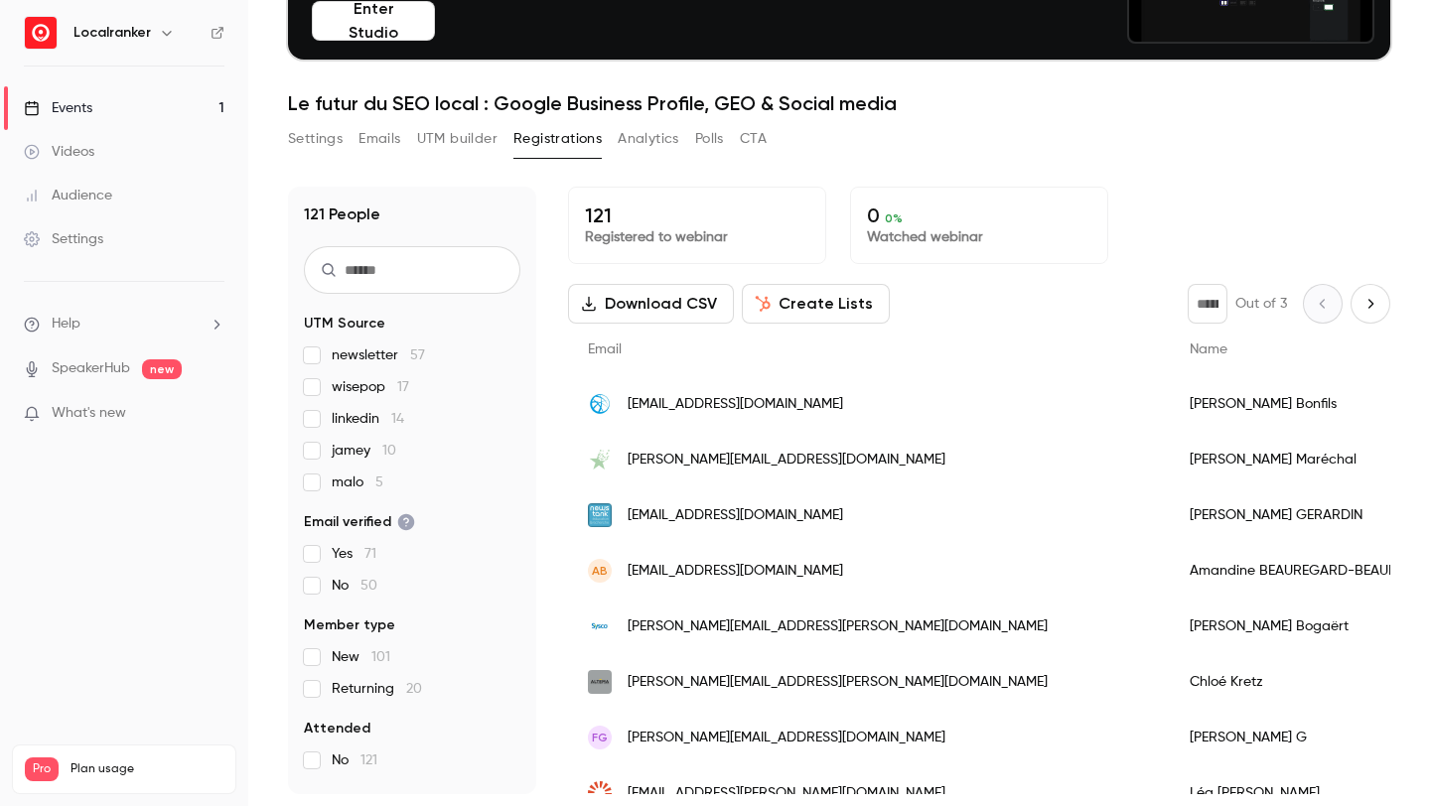
click at [355, 446] on span "jamey 10" at bounding box center [364, 451] width 65 height 20
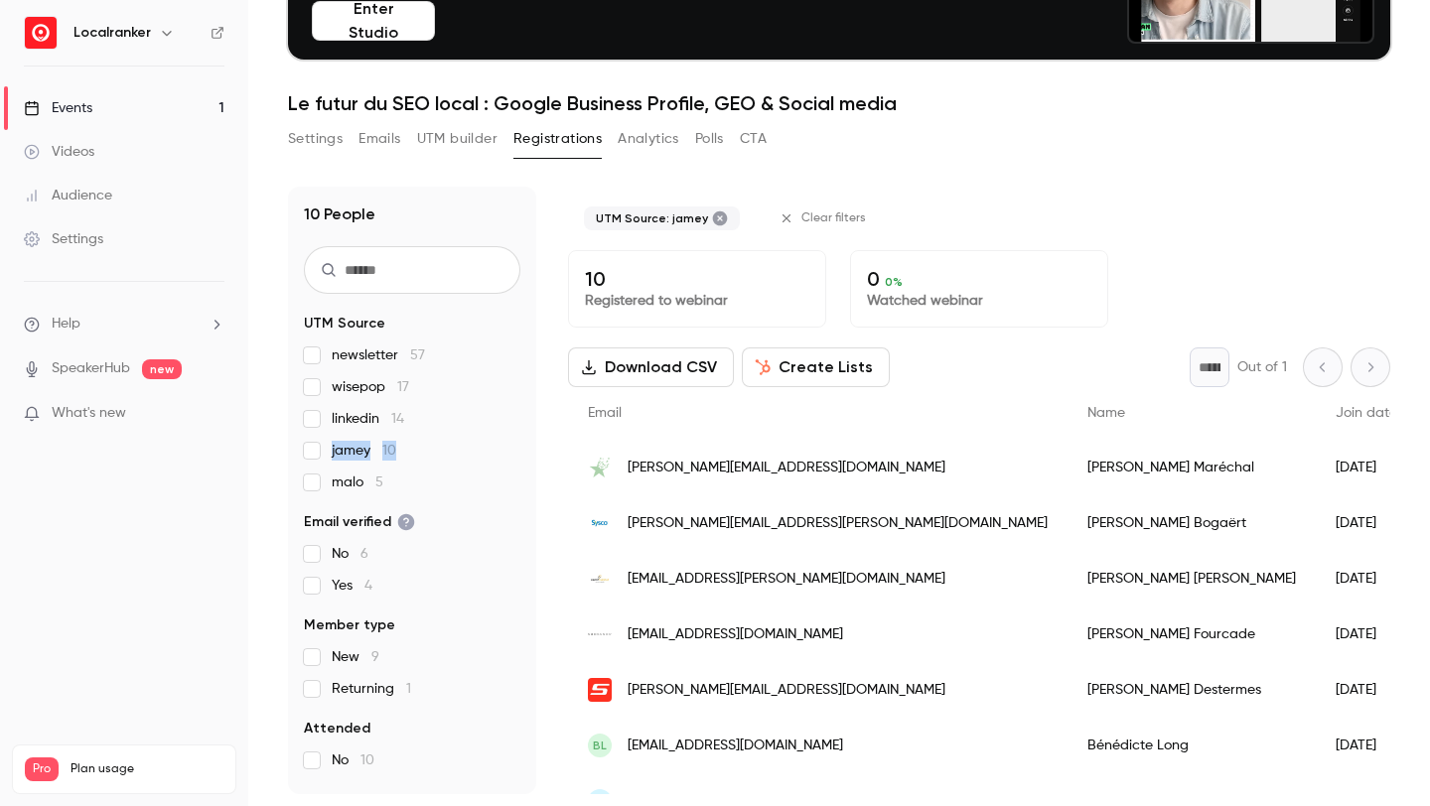
click at [355, 446] on span "jamey 10" at bounding box center [364, 451] width 65 height 20
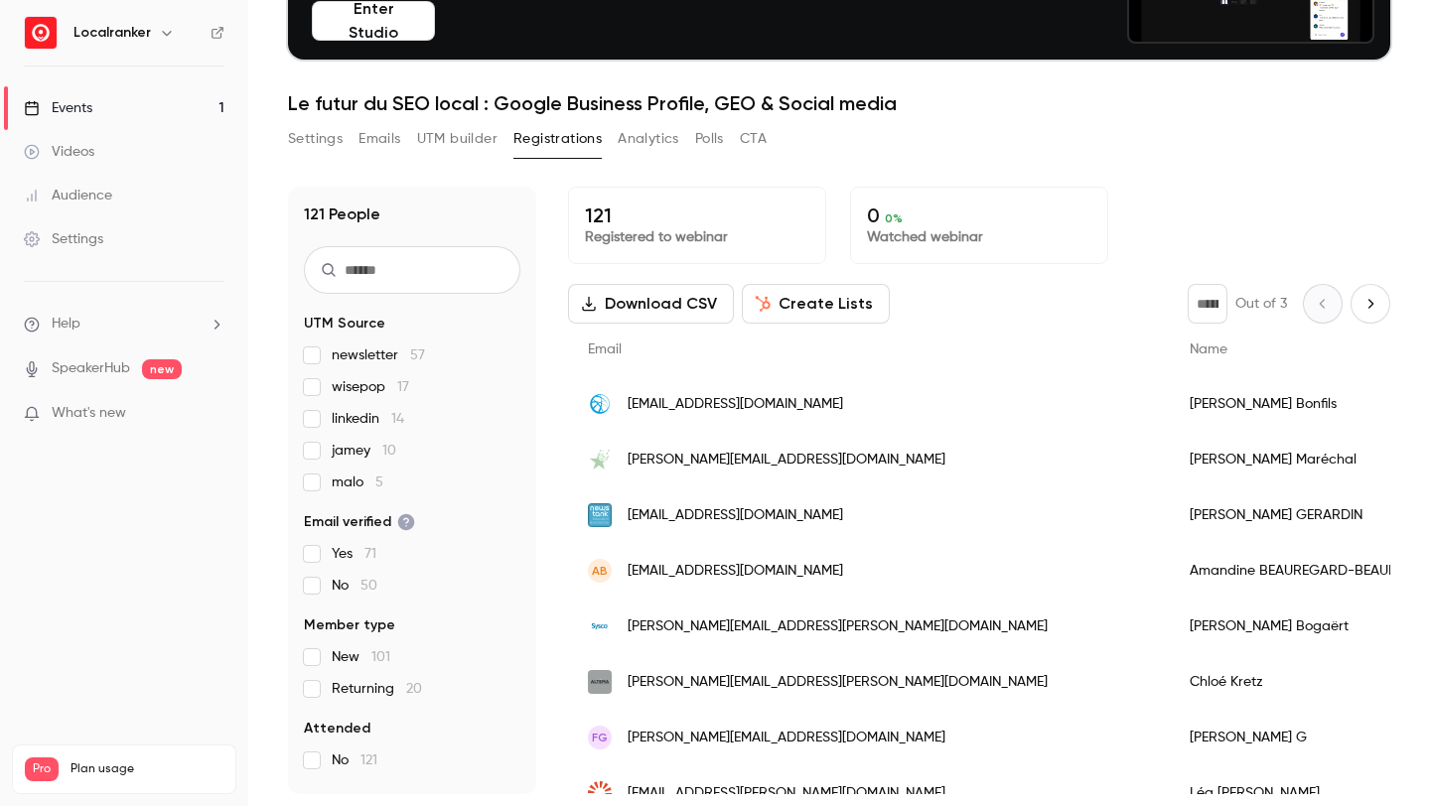
click at [358, 394] on span "wisepop 17" at bounding box center [370, 387] width 77 height 20
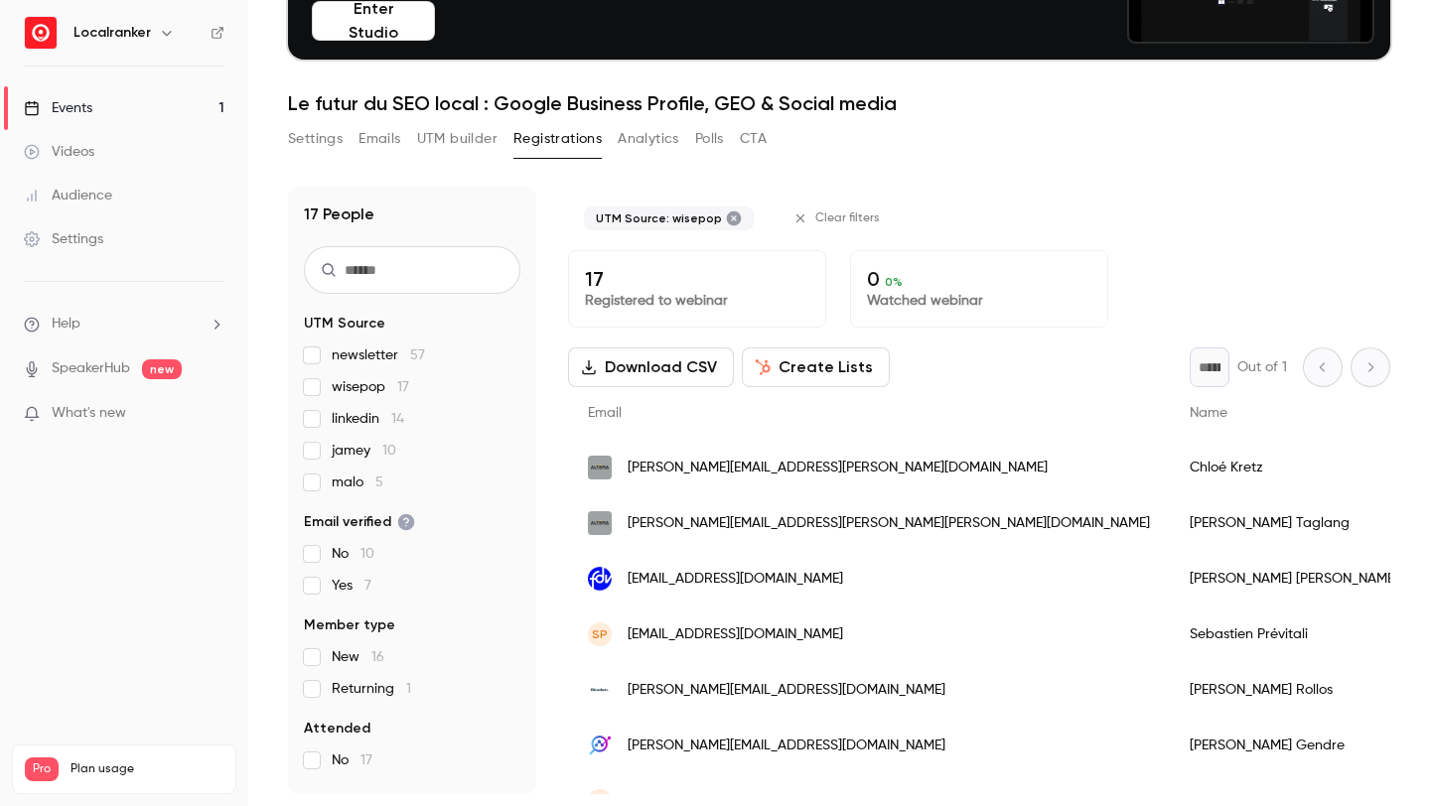
click at [358, 394] on span "wisepop 17" at bounding box center [370, 387] width 77 height 20
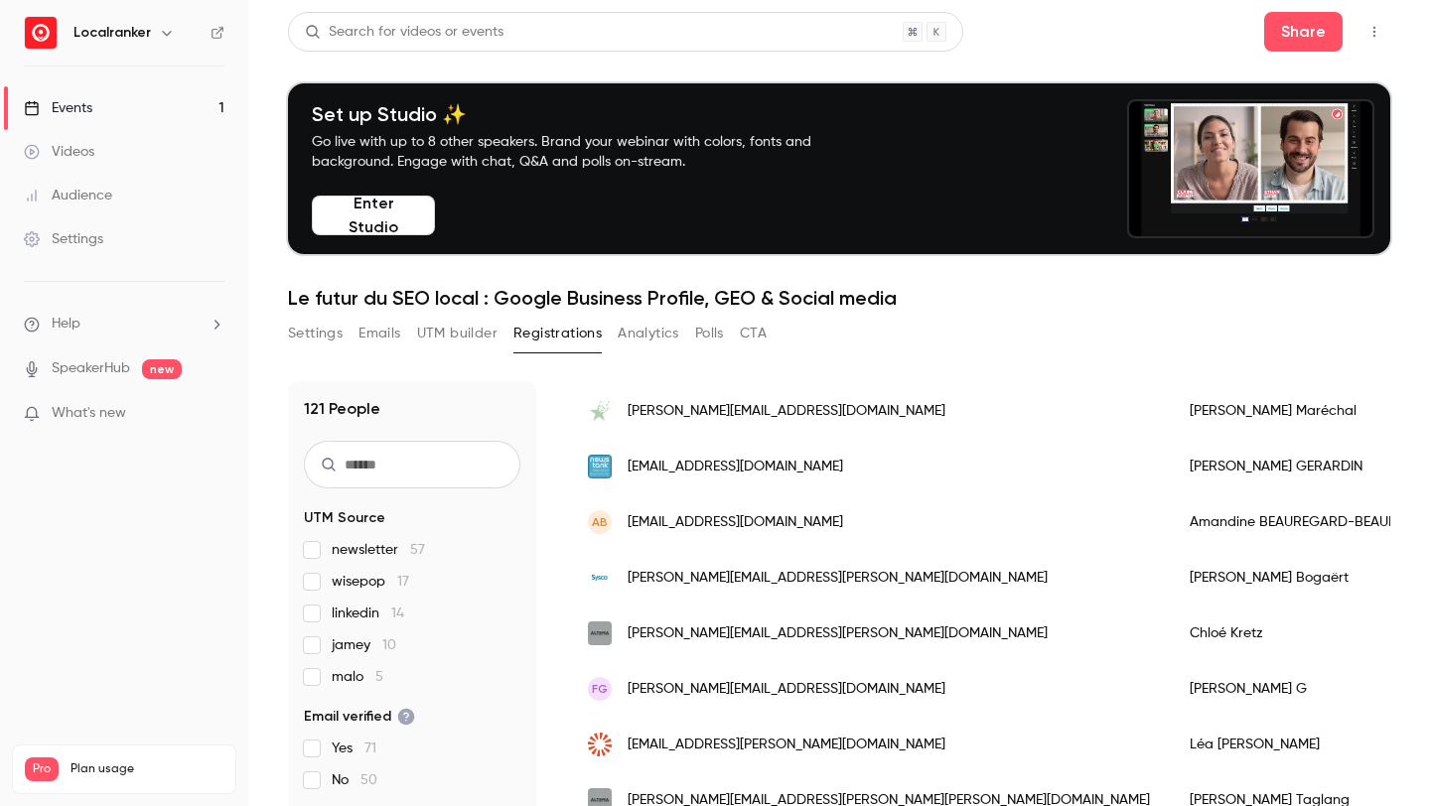
scroll to position [216, 0]
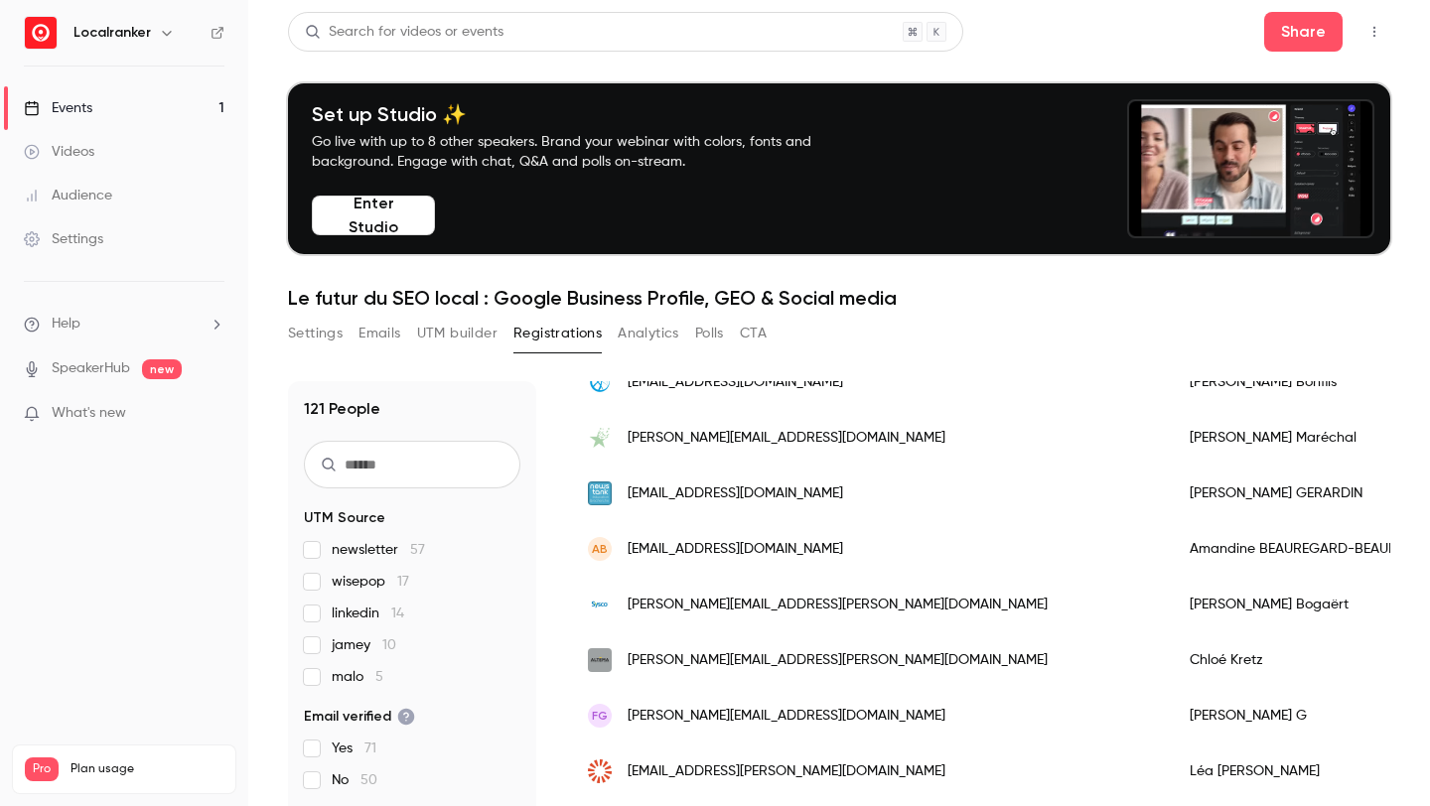
click at [168, 335] on ul "Help SpeakerHub new What's new" at bounding box center [124, 371] width 248 height 178
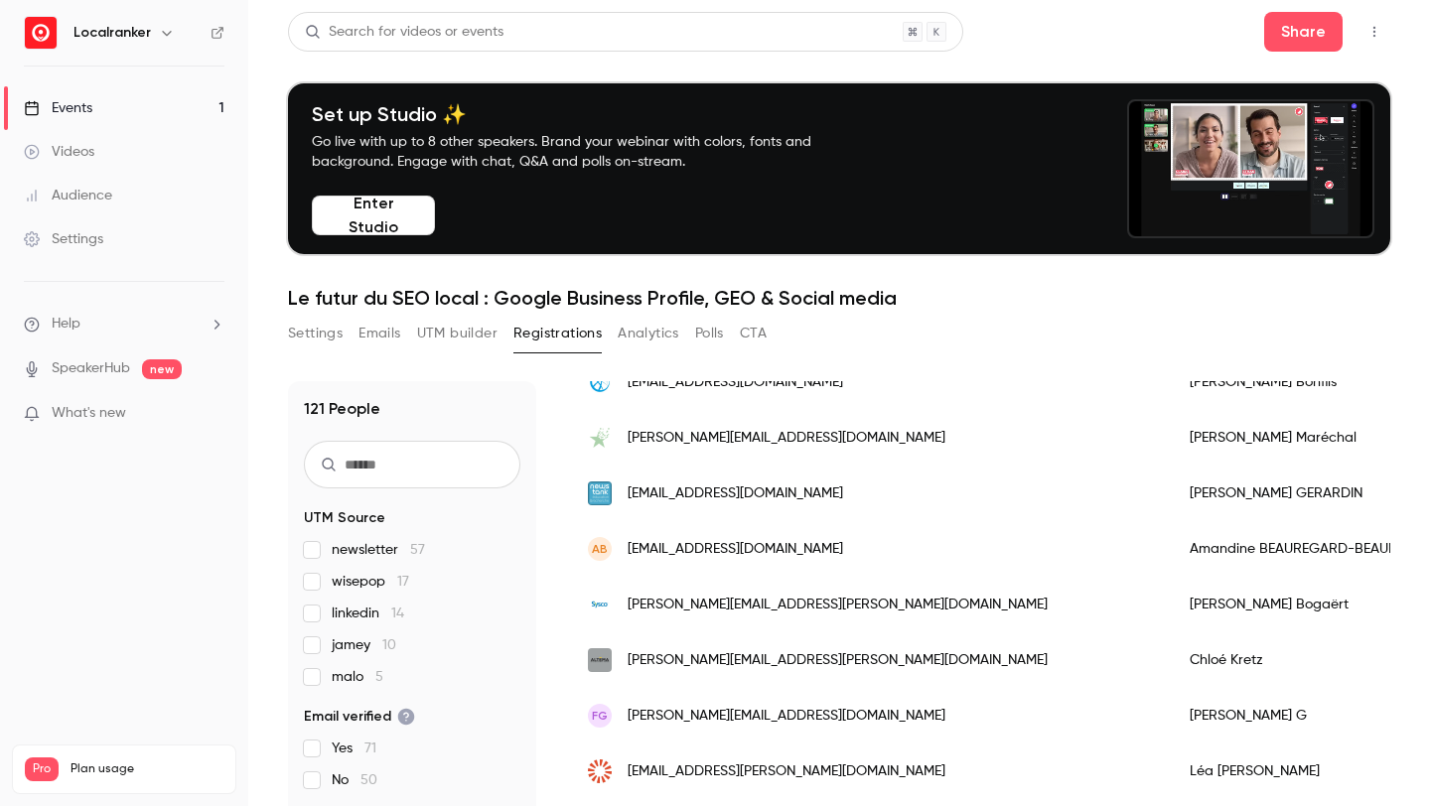
click at [168, 335] on ul "Help SpeakerHub new What's new" at bounding box center [124, 371] width 248 height 178
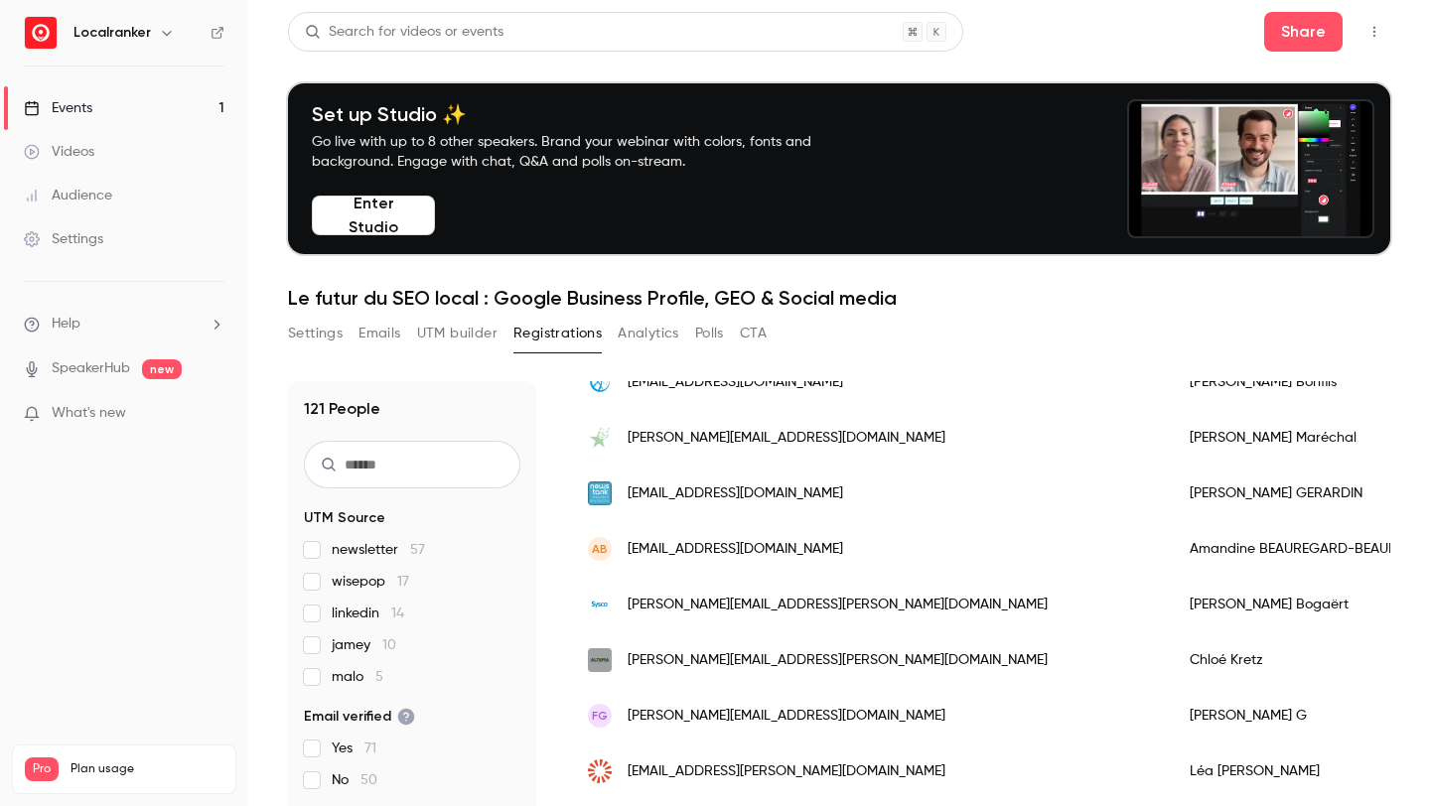
click at [171, 323] on li "Help" at bounding box center [124, 324] width 201 height 21
